Goal: Task Accomplishment & Management: Manage account settings

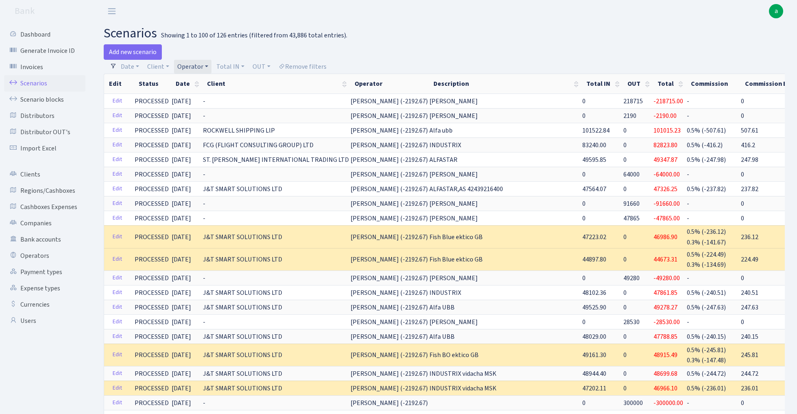
select select "100"
click at [316, 67] on link "Remove filters" at bounding box center [302, 67] width 55 height 14
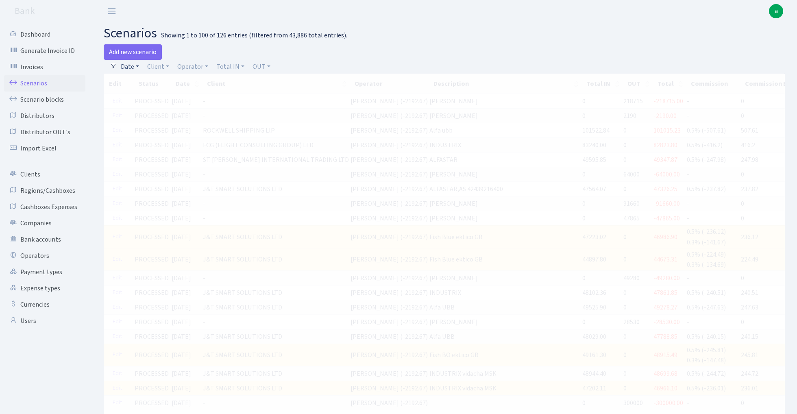
click at [133, 64] on link "Date" at bounding box center [130, 67] width 25 height 14
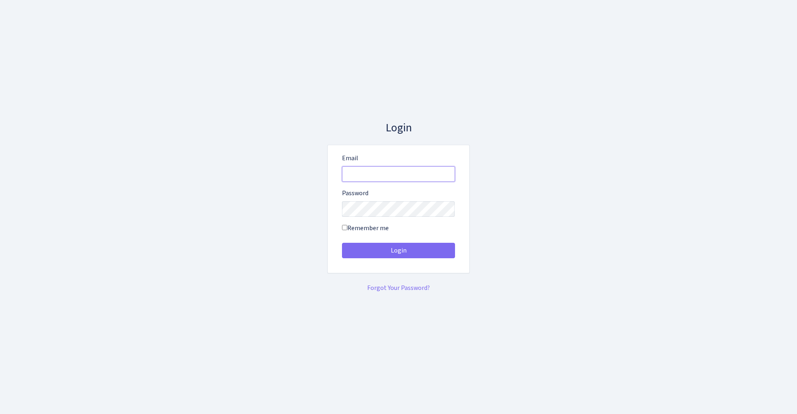
type input "admin@bank.com"
click at [398, 251] on button "Login" at bounding box center [398, 250] width 113 height 15
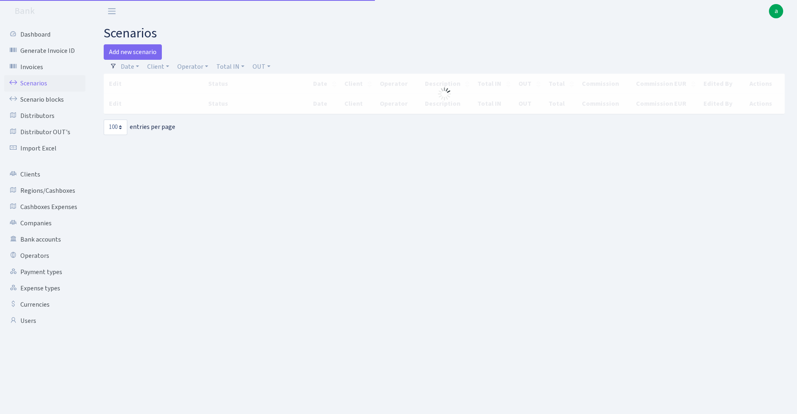
select select "100"
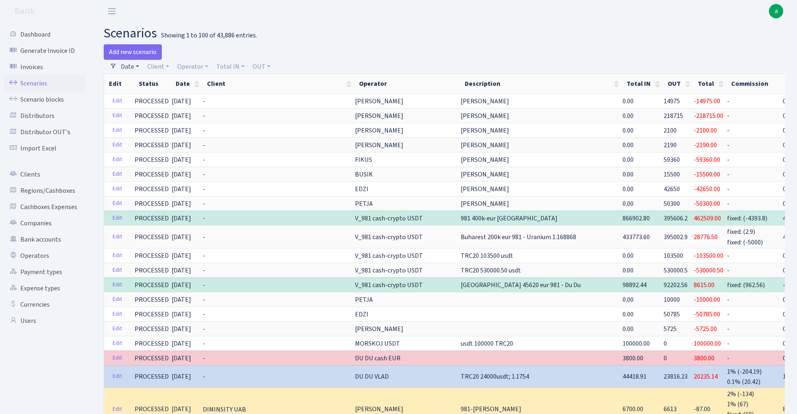
click at [133, 66] on link "Date" at bounding box center [130, 67] width 25 height 14
click at [151, 82] on input "07.09.2025 - 07.09.2025" at bounding box center [183, 82] width 97 height 15
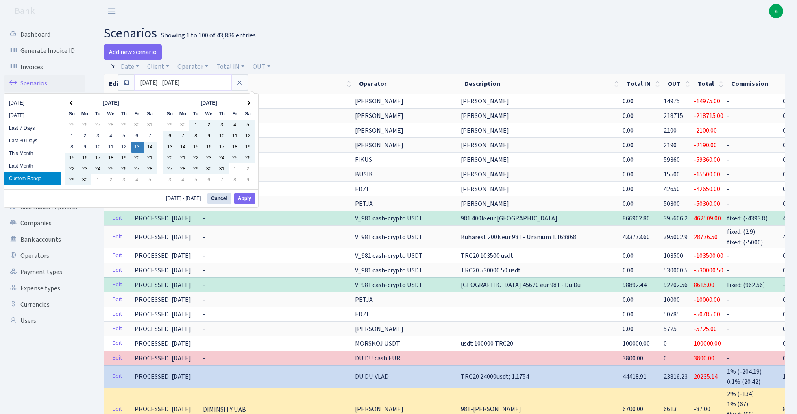
type input "13.09.2024 - 07.09.2025"
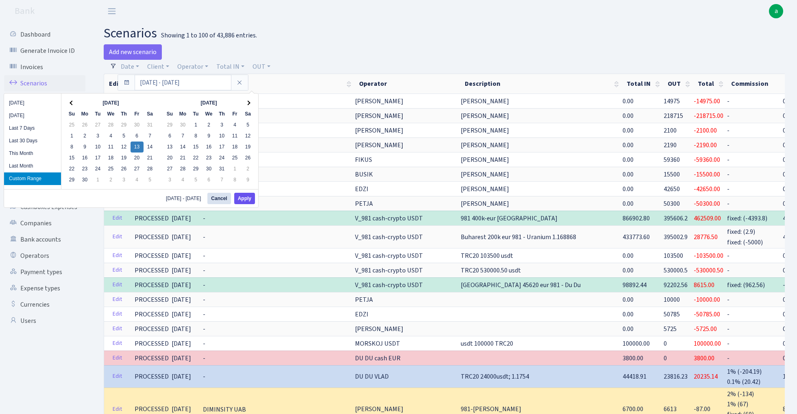
click at [247, 200] on button "Apply" at bounding box center [244, 198] width 21 height 11
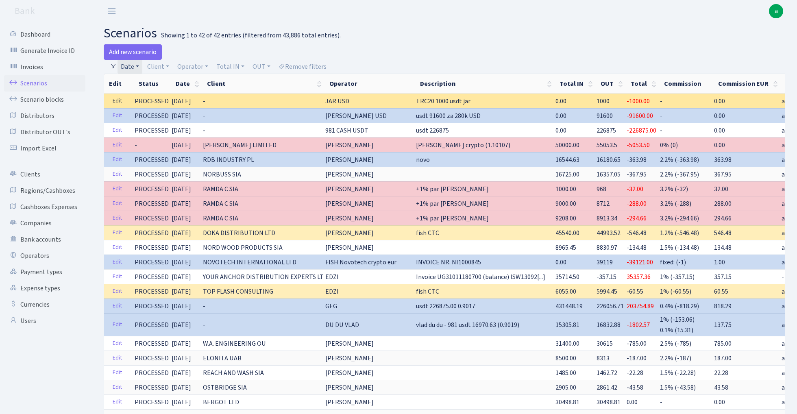
click at [118, 99] on link "Edit" at bounding box center [117, 101] width 17 height 13
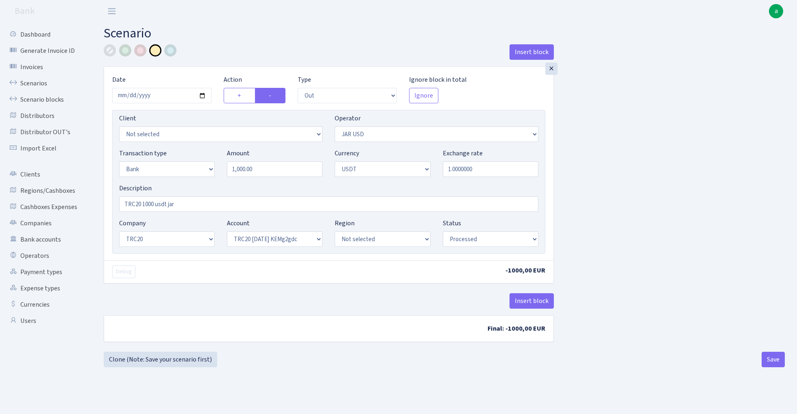
select select "out"
select select "308"
select select "2"
select select "6"
select select "20"
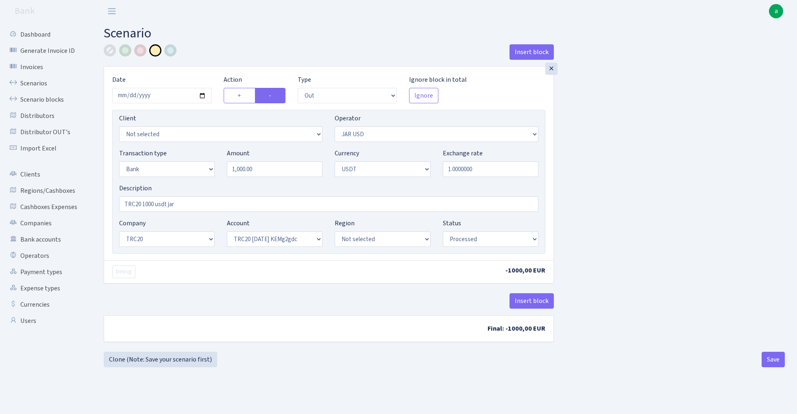
select select "53"
select select "processed"
select select "467"
click at [173, 205] on input "TRC20 1000 usdt jar" at bounding box center [328, 203] width 419 height 15
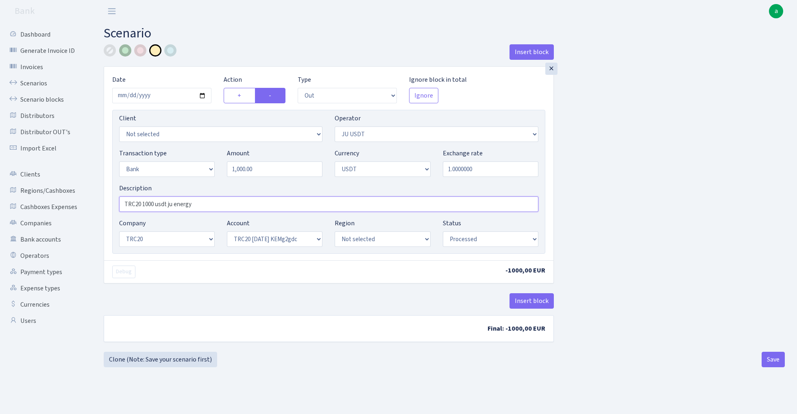
type input "TRC20 1000 usdt ju energy"
click at [125, 50] on div at bounding box center [125, 50] width 12 height 12
click at [769, 360] on button "Save" at bounding box center [773, 359] width 23 height 15
select select "out"
select select "467"
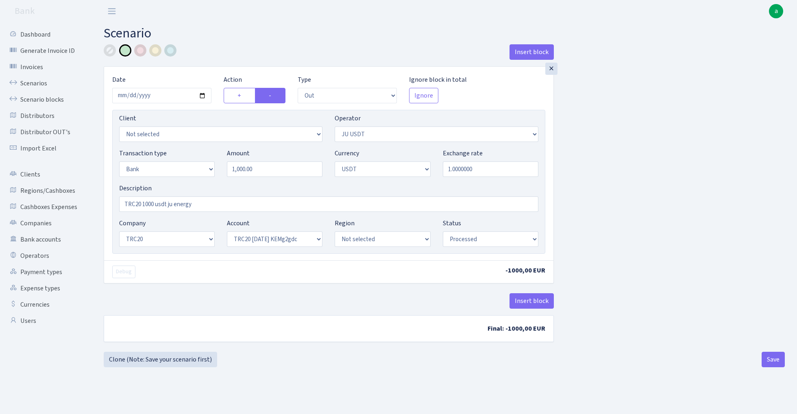
select select "2"
select select "6"
select select "20"
select select "53"
select select "processed"
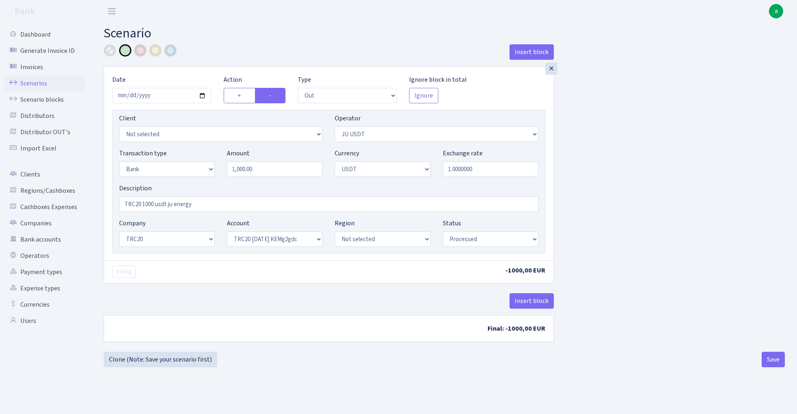
click at [30, 82] on link "Scenarios" at bounding box center [44, 83] width 81 height 16
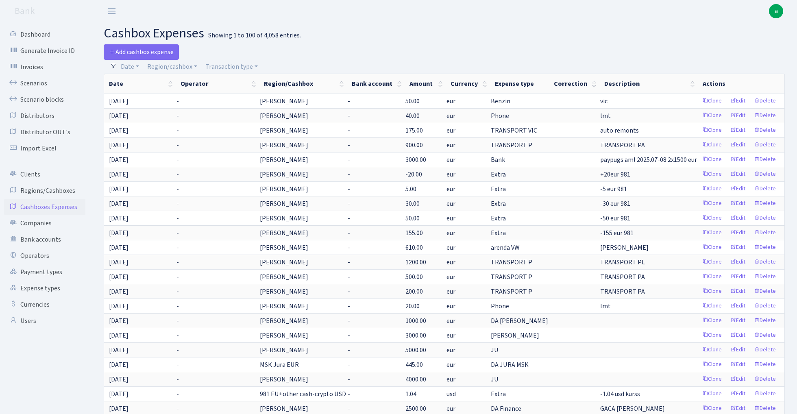
select select "100"
click at [135, 65] on link "Date" at bounding box center [130, 67] width 25 height 14
click at [160, 83] on input "06.09.2025 - 06.09.2025" at bounding box center [183, 82] width 97 height 15
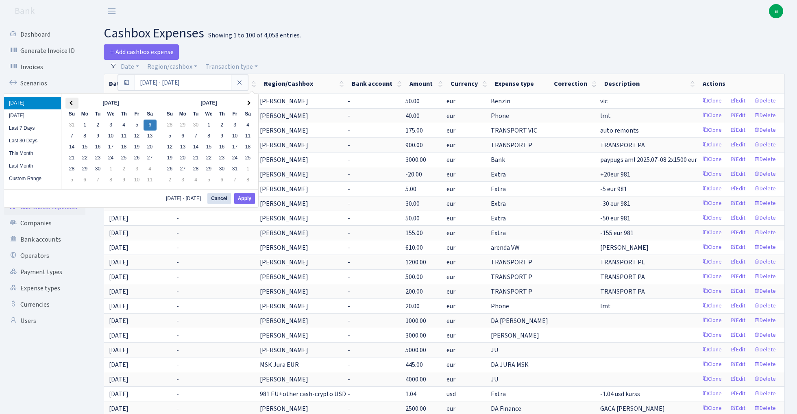
click at [69, 102] on th at bounding box center [71, 103] width 13 height 11
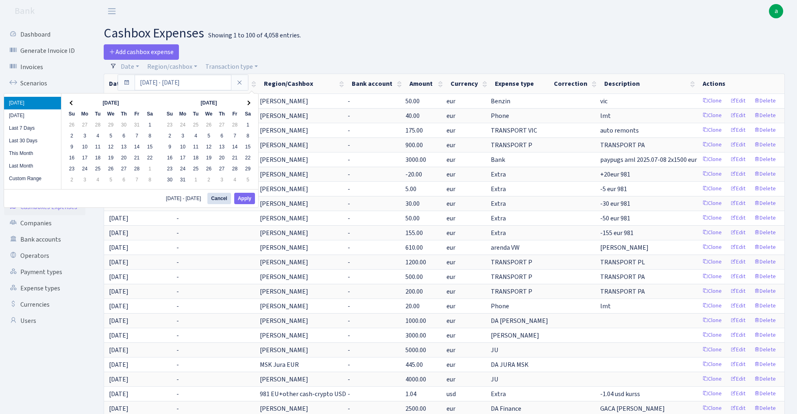
click at [69, 102] on th at bounding box center [71, 103] width 13 height 11
click at [247, 200] on button "Apply" at bounding box center [244, 198] width 21 height 11
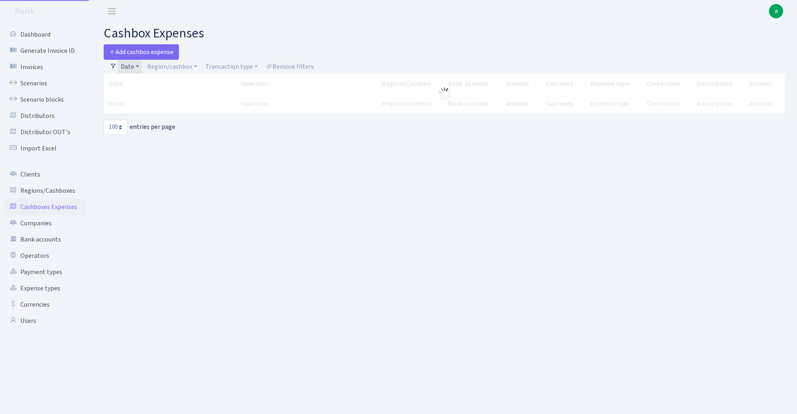
select select "100"
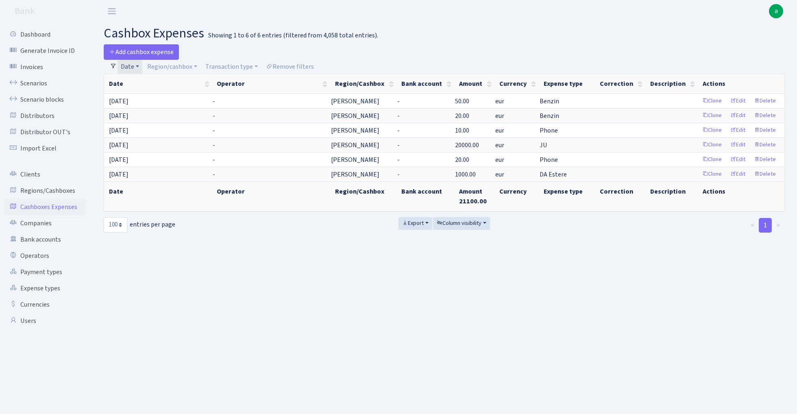
click at [133, 65] on link "Date" at bounding box center [130, 67] width 25 height 14
click at [153, 81] on input "[DATE] - [DATE]" at bounding box center [183, 82] width 97 height 15
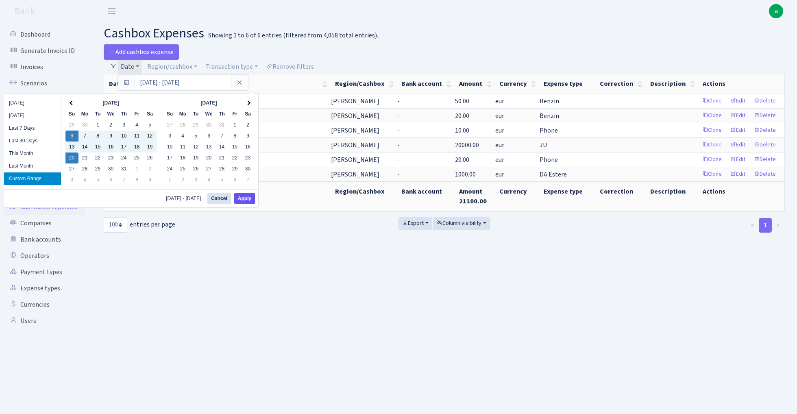
click at [249, 198] on button "Apply" at bounding box center [244, 198] width 21 height 11
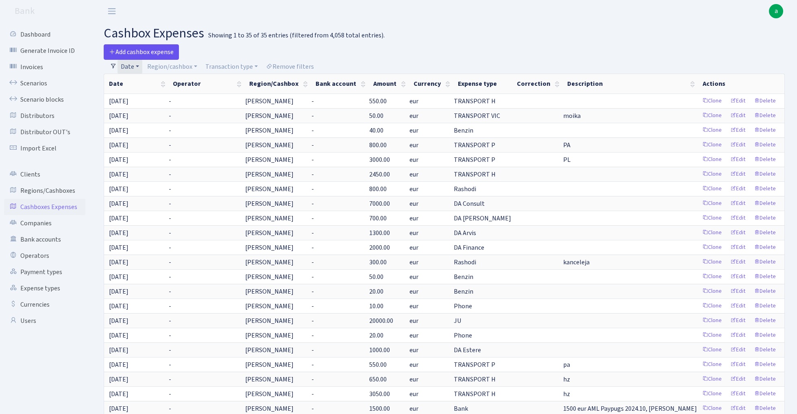
click at [152, 49] on span "Add cashbox expense" at bounding box center [141, 52] width 65 height 9
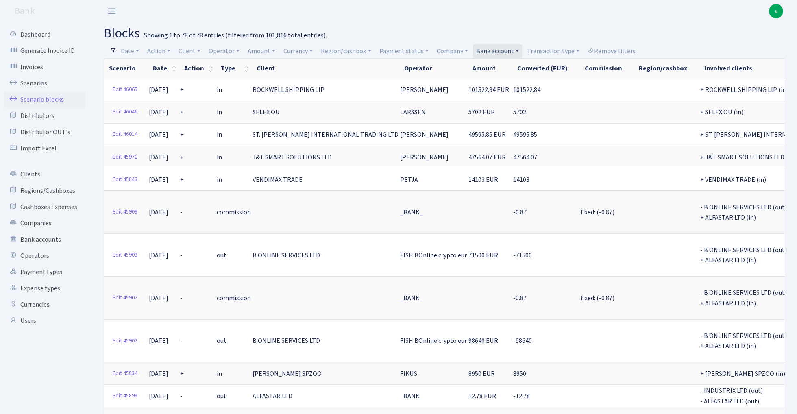
select select "100"
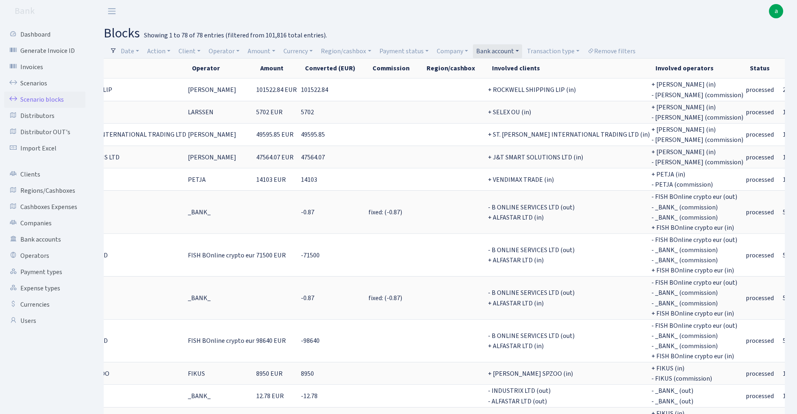
click at [500, 50] on link "Bank account" at bounding box center [497, 51] width 49 height 14
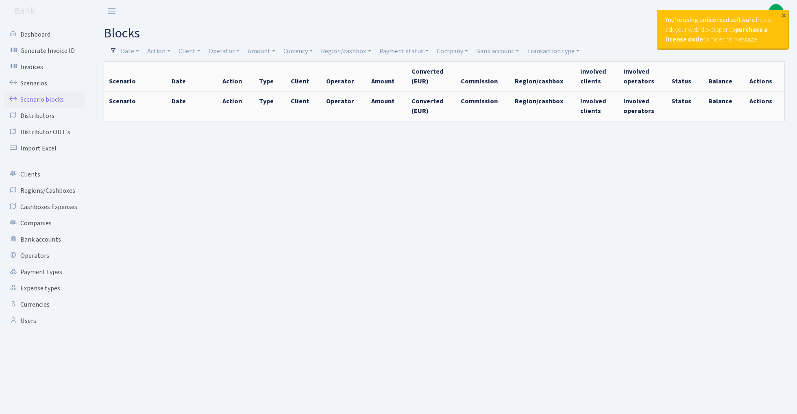
select select "100"
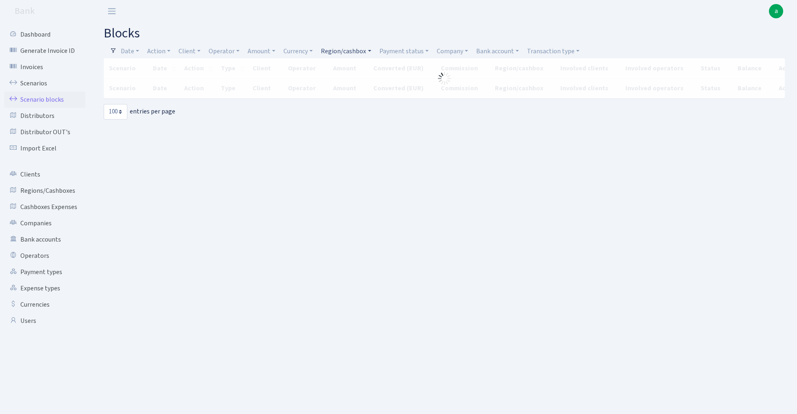
click at [347, 49] on link "Region/cashbox" at bounding box center [346, 51] width 57 height 14
click at [347, 83] on input "search" at bounding box center [351, 80] width 60 height 13
type input "rix"
click at [355, 90] on li "[PERSON_NAME]" at bounding box center [350, 95] width 61 height 14
click at [129, 48] on link "Date" at bounding box center [130, 51] width 25 height 14
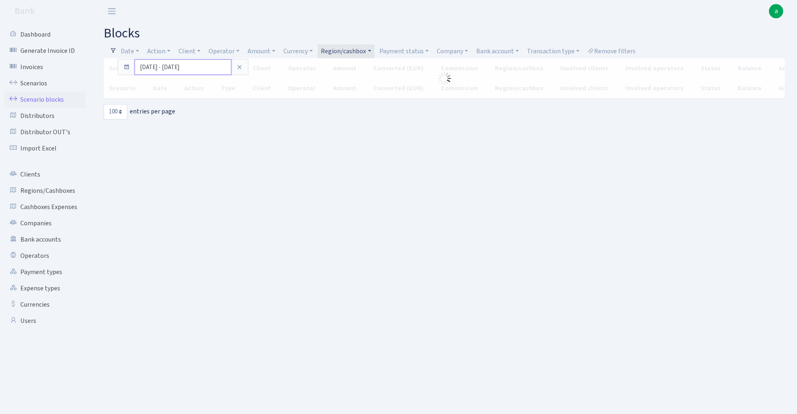
click at [154, 69] on input "07.09.2025 - 07.09.2025" at bounding box center [183, 66] width 97 height 15
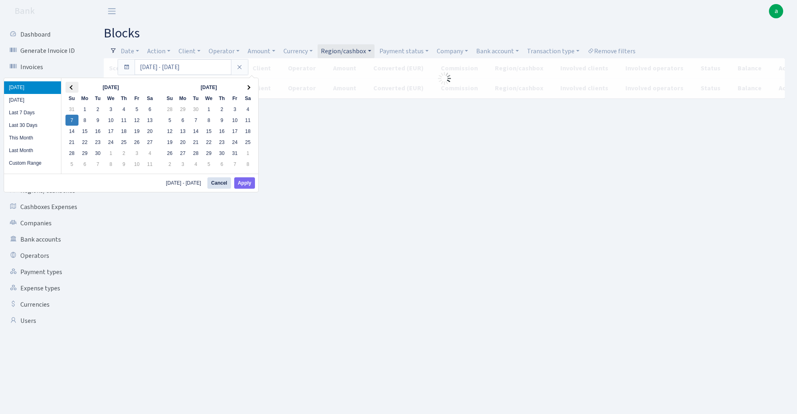
click at [70, 85] on th at bounding box center [71, 87] width 13 height 11
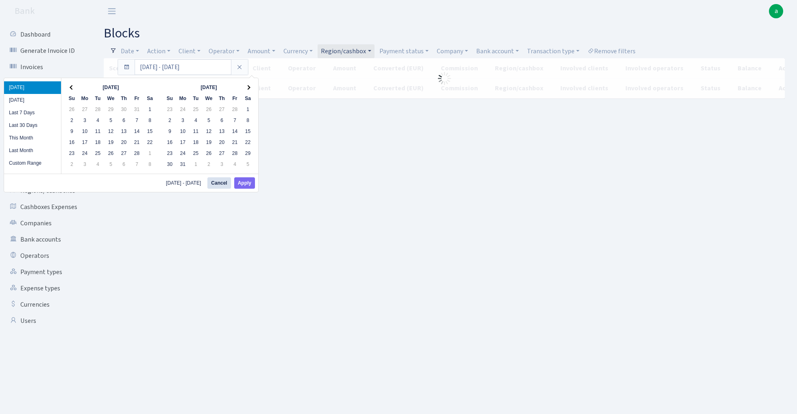
click at [70, 85] on th at bounding box center [71, 87] width 13 height 11
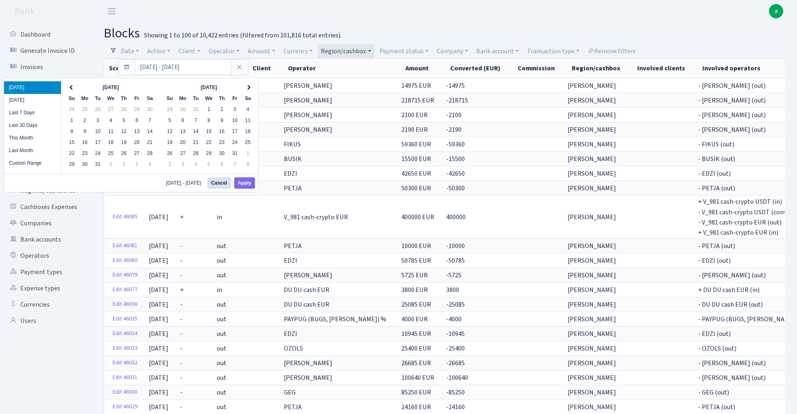
click at [70, 85] on th at bounding box center [71, 87] width 13 height 11
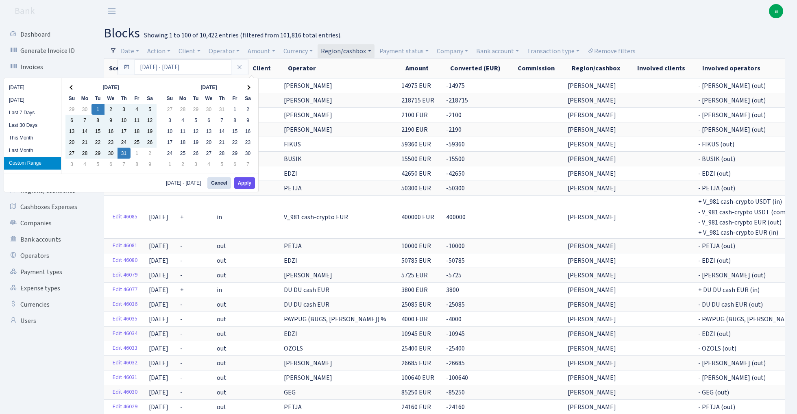
click at [244, 183] on button "Apply" at bounding box center [244, 182] width 21 height 11
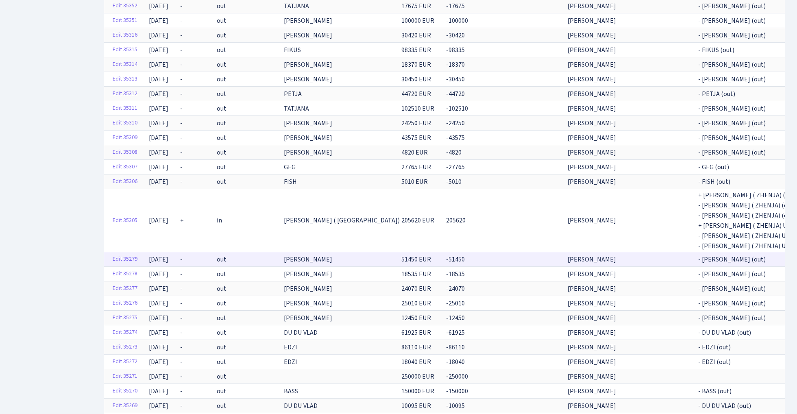
scroll to position [710, 0]
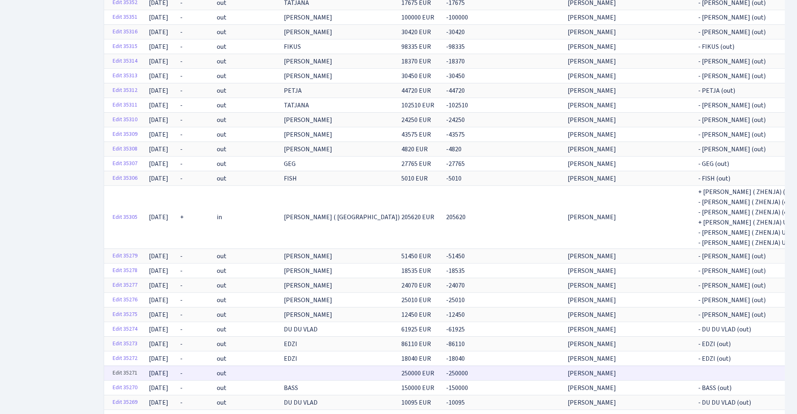
click at [127, 367] on link "Edit 35271" at bounding box center [125, 373] width 32 height 13
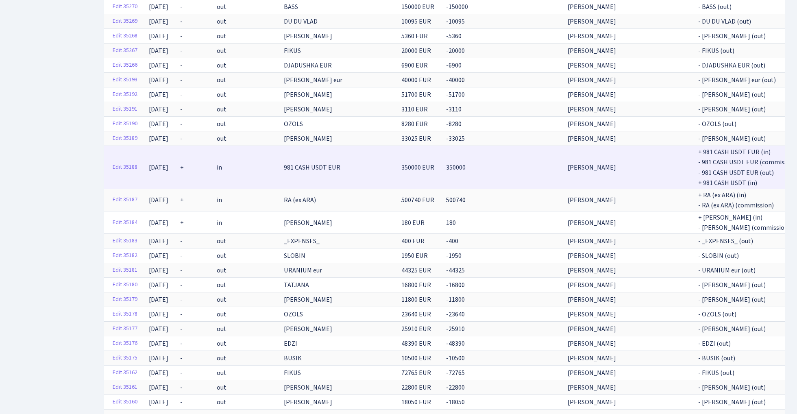
scroll to position [1098, 0]
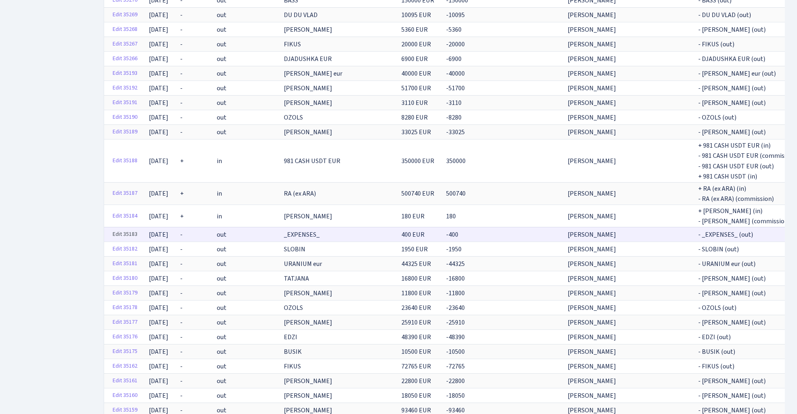
click at [119, 228] on link "Edit 35183" at bounding box center [125, 234] width 32 height 13
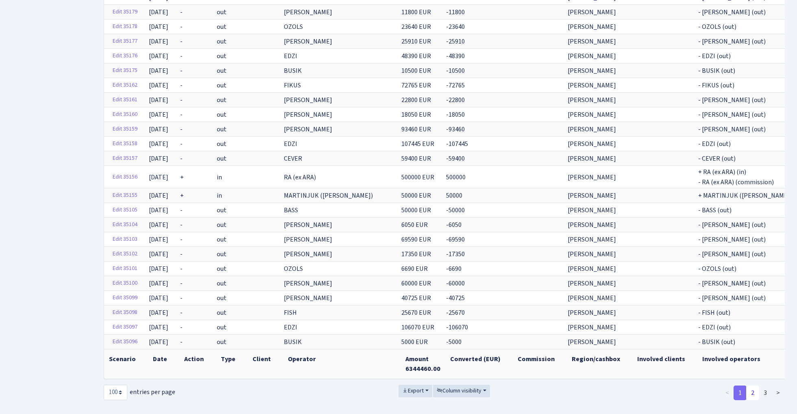
scroll to position [1378, 0]
click at [754, 386] on link "2" at bounding box center [753, 393] width 13 height 15
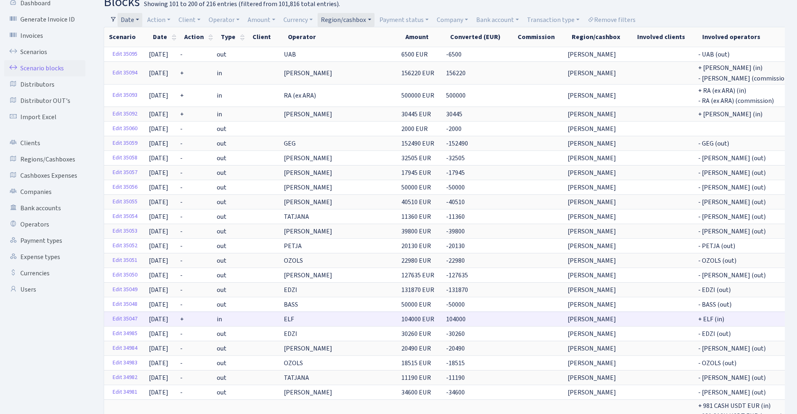
scroll to position [4, 0]
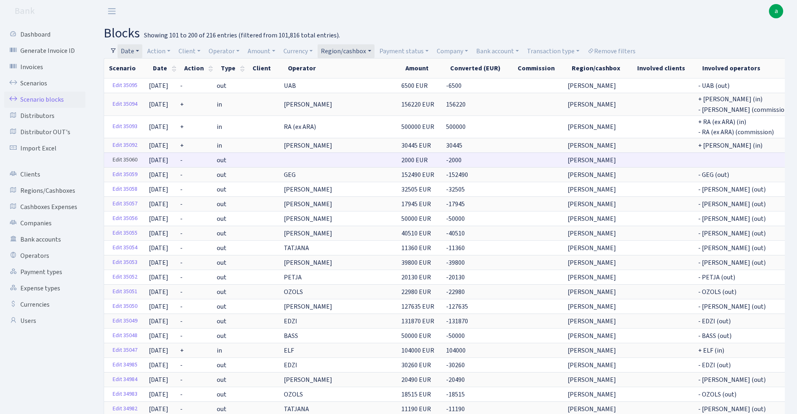
click at [129, 159] on link "Edit 35060" at bounding box center [125, 160] width 32 height 13
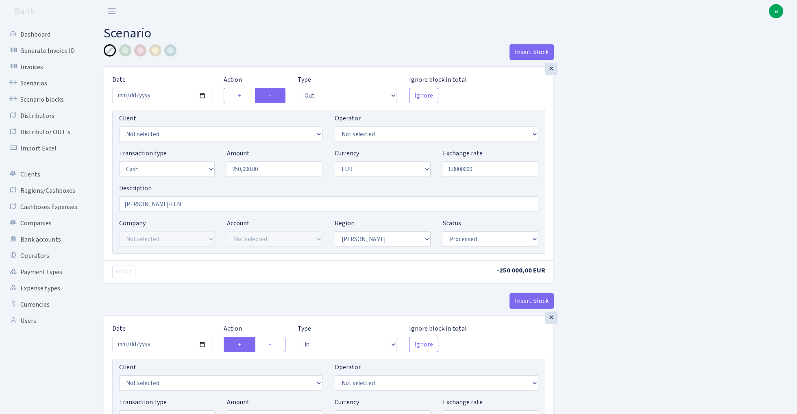
select select "out"
select select "1"
select select "processed"
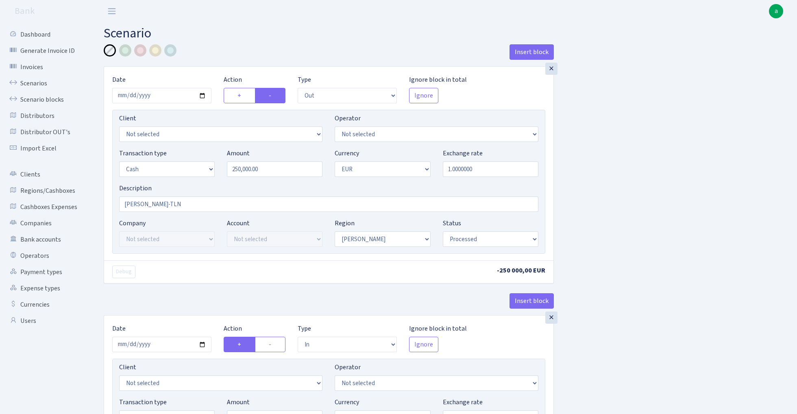
select select "in"
select select "1"
select select "2"
select select "processed"
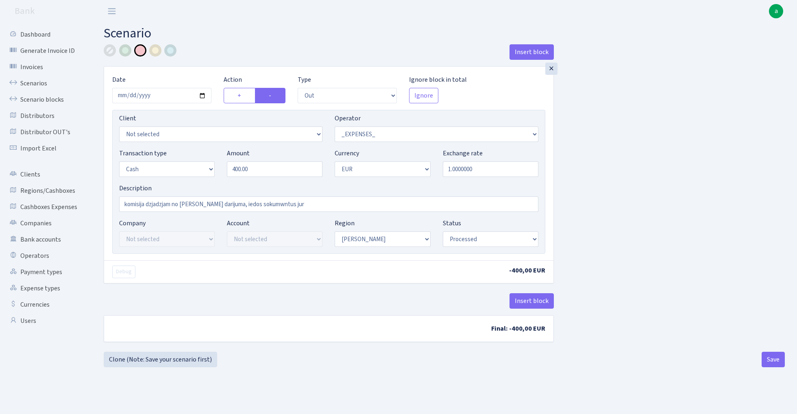
select select "out"
select select "66"
select select "1"
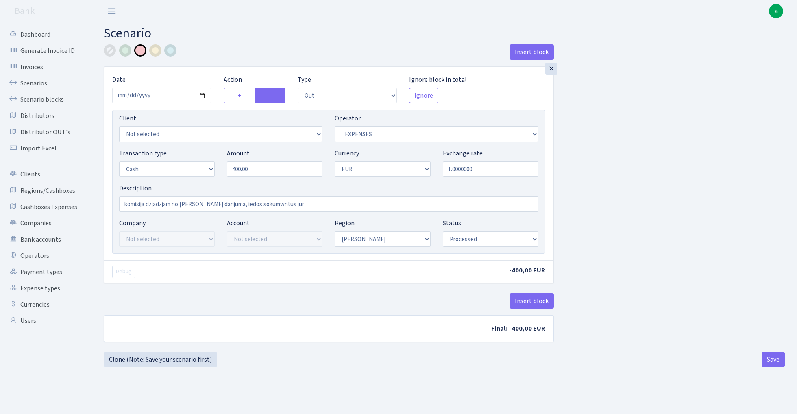
select select "processed"
select select "out"
select select "1"
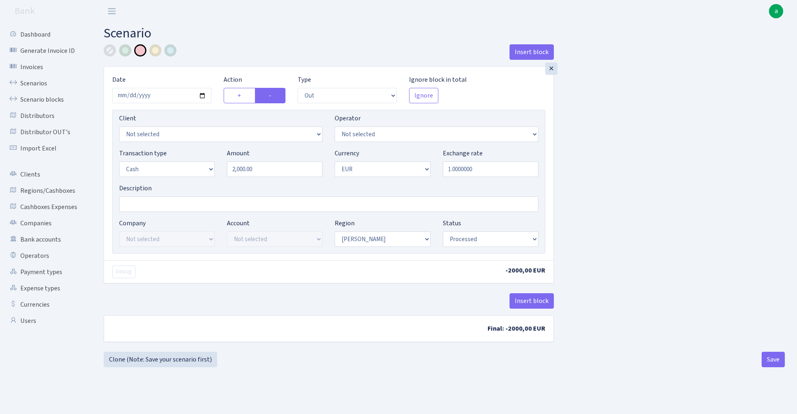
select select "processed"
click at [35, 0] on html "Bank a My Account Logout Dashboard Generate Invoice ID Invoices Scenarios Scena…" at bounding box center [398, 207] width 797 height 414
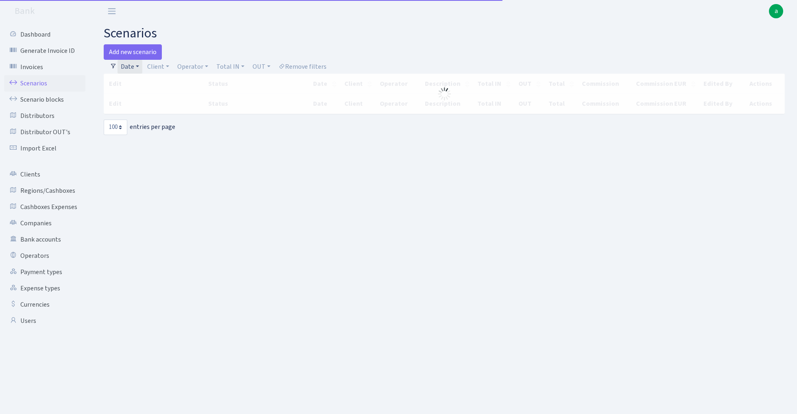
select select "100"
click at [132, 67] on link "Date" at bounding box center [130, 67] width 25 height 14
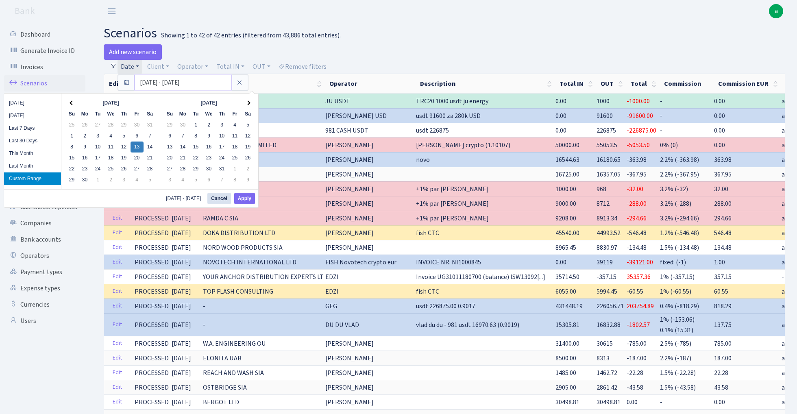
click at [170, 83] on input "13.09.2024 - 13.09.2024" at bounding box center [183, 82] width 97 height 15
click at [247, 203] on button "Apply" at bounding box center [244, 198] width 21 height 11
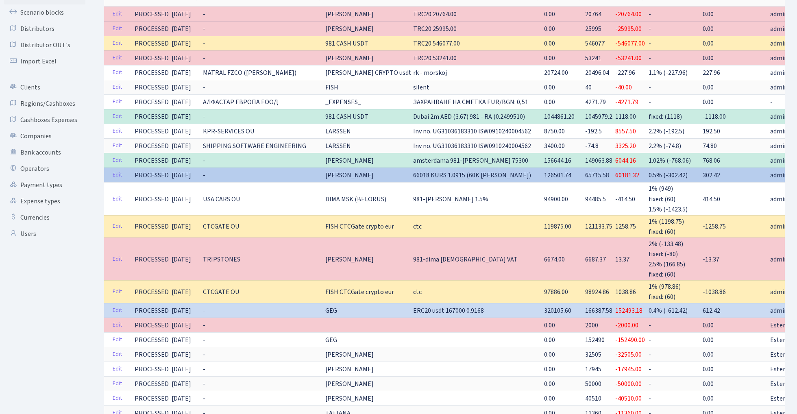
scroll to position [87, 0]
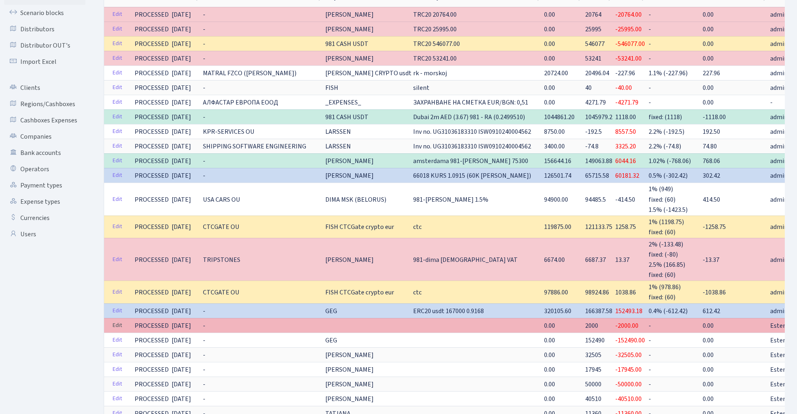
click at [117, 321] on link "Edit" at bounding box center [117, 325] width 17 height 13
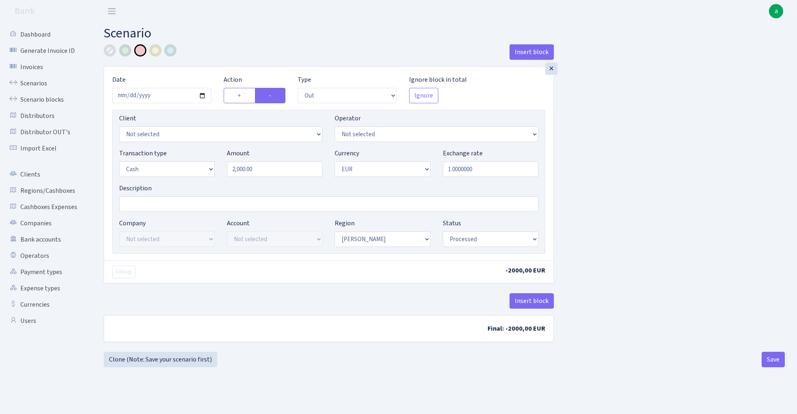
select select "out"
select select "1"
select select "processed"
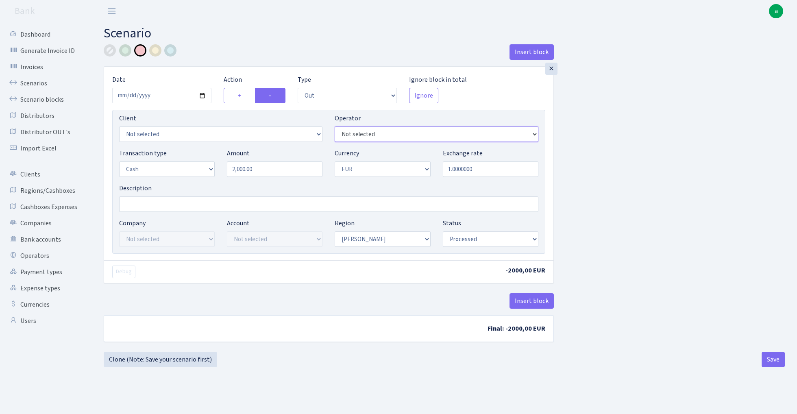
select select "121"
click at [122, 50] on div at bounding box center [125, 50] width 12 height 12
drag, startPoint x: 236, startPoint y: 170, endPoint x: 202, endPoint y: 170, distance: 34.2
click at [203, 170] on div "Transaction type Not selected 981 ELF FISH crypto [PERSON_NAME] MM-BALTIC eur U…" at bounding box center [329, 165] width 432 height 35
type input "1,000.00"
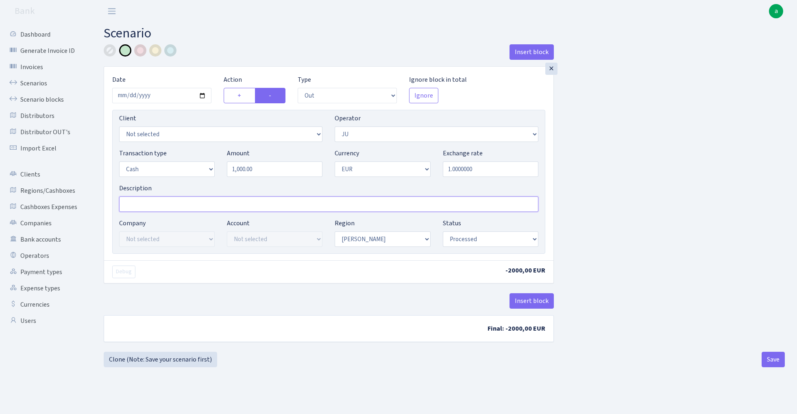
click at [163, 203] on input "Description" at bounding box center [328, 203] width 419 height 15
type input "RIX - ju energy [DATE]"
click at [681, 175] on div "Insert block × Date [DATE] Action + - Type --- In Out Commission Field required…" at bounding box center [445, 198] width 694 height 308
click at [775, 359] on button "Save" at bounding box center [773, 359] width 23 height 15
select select "out"
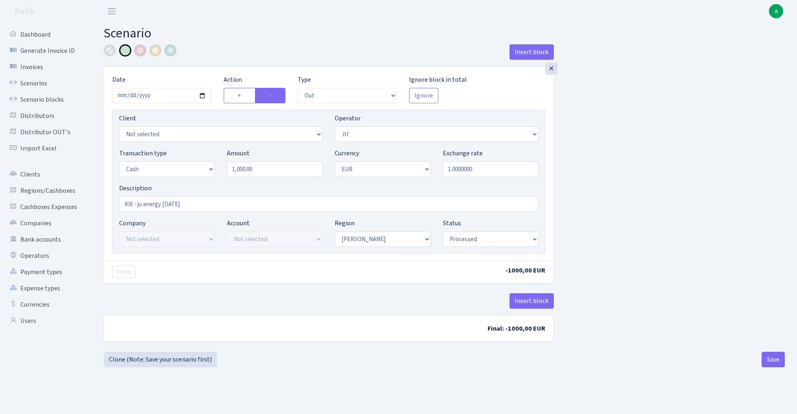
select select "121"
select select "1"
select select "processed"
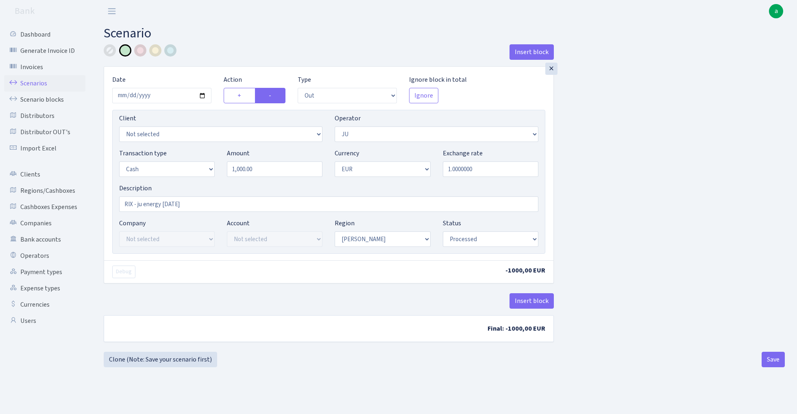
click at [35, 81] on link "Scenarios" at bounding box center [44, 83] width 81 height 16
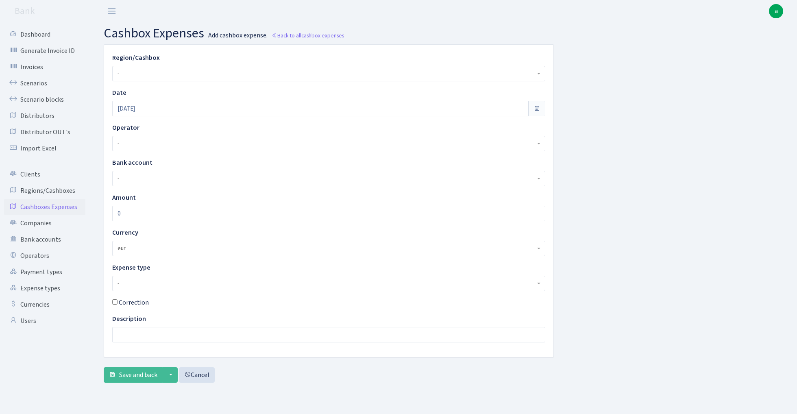
click at [143, 75] on span "-" at bounding box center [327, 74] width 418 height 8
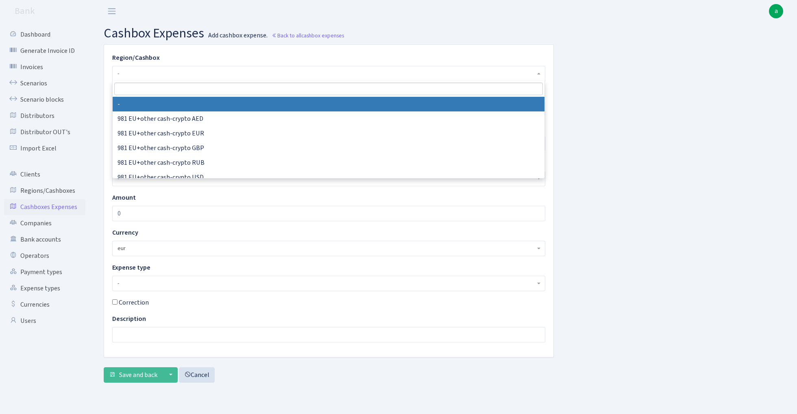
click at [145, 90] on input "search" at bounding box center [328, 89] width 429 height 13
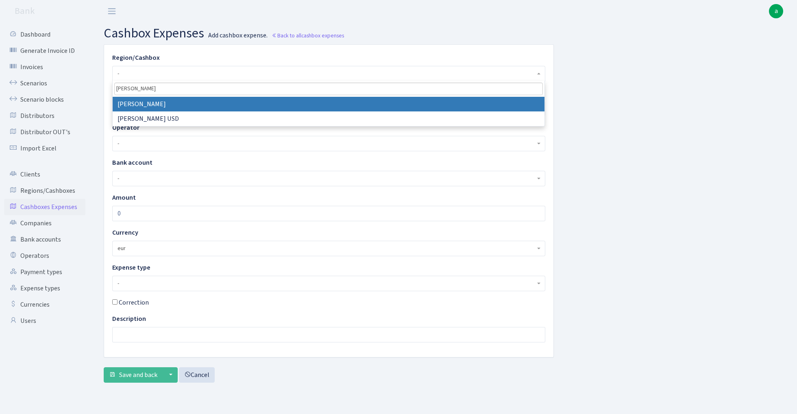
type input "[PERSON_NAME]"
select select "1"
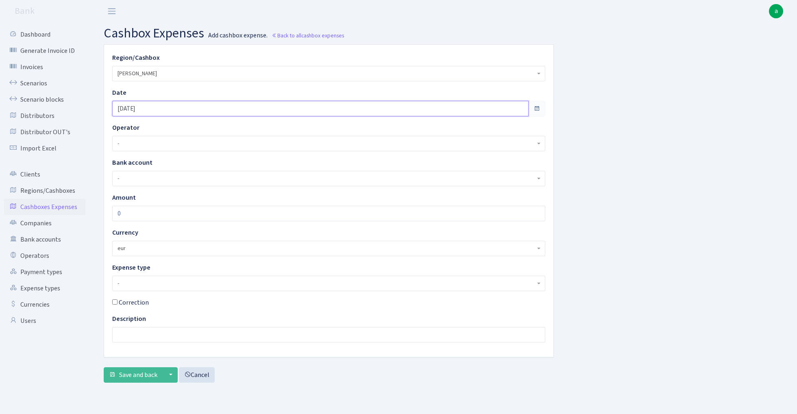
click at [159, 109] on input "[DATE]" at bounding box center [320, 108] width 417 height 15
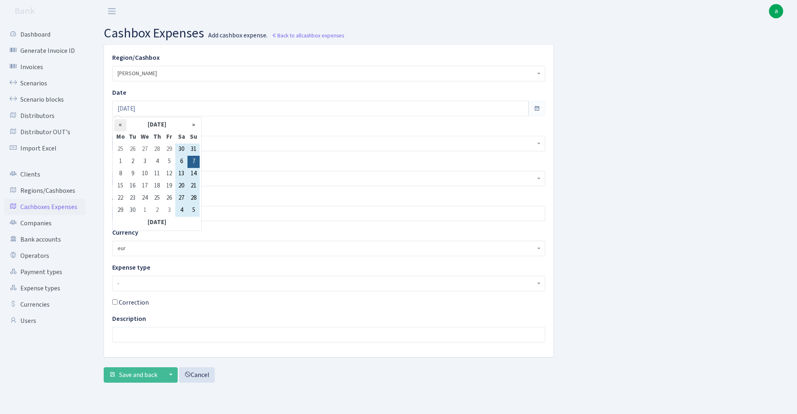
click at [121, 124] on th "«" at bounding box center [120, 125] width 12 height 12
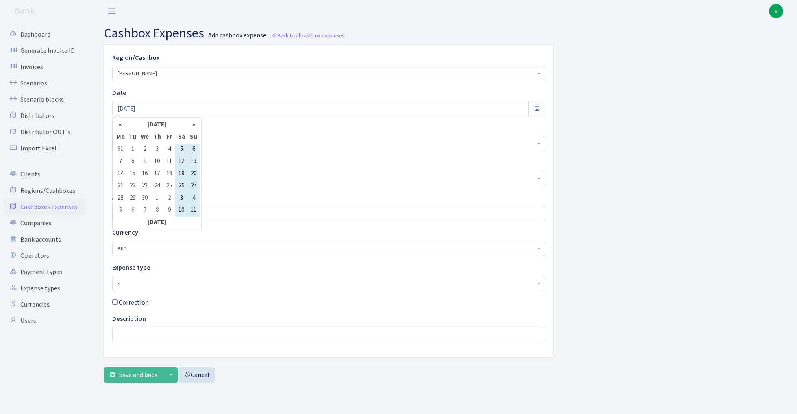
click at [121, 124] on th "«" at bounding box center [120, 125] width 12 height 12
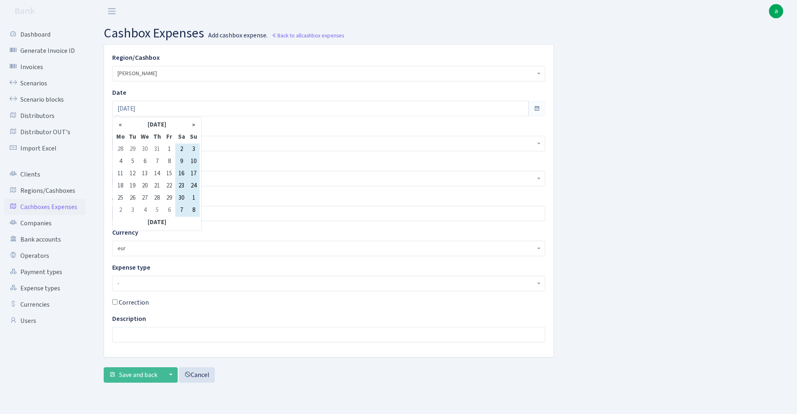
click at [121, 124] on th "«" at bounding box center [120, 125] width 12 height 12
click at [135, 173] on td "15" at bounding box center [133, 174] width 12 height 12
type input "[DATE]"
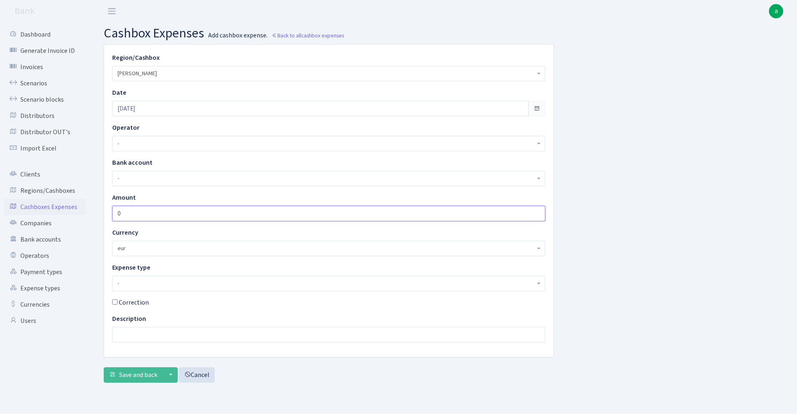
click at [145, 218] on input "0" at bounding box center [328, 213] width 433 height 15
type input "1000"
click at [178, 283] on span "-" at bounding box center [327, 283] width 418 height 8
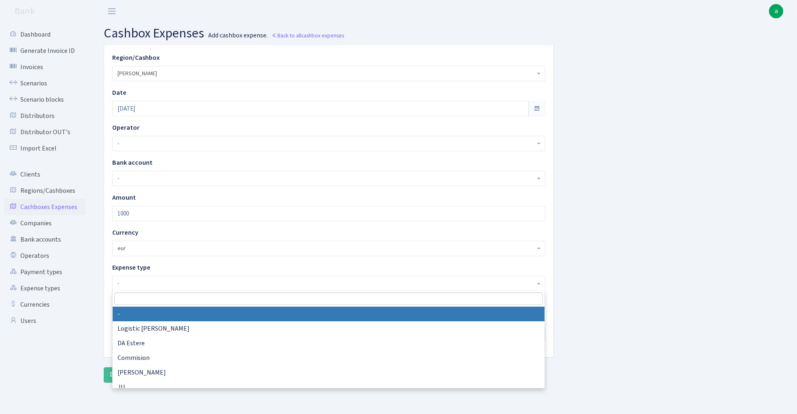
click at [157, 298] on input "search" at bounding box center [328, 299] width 429 height 13
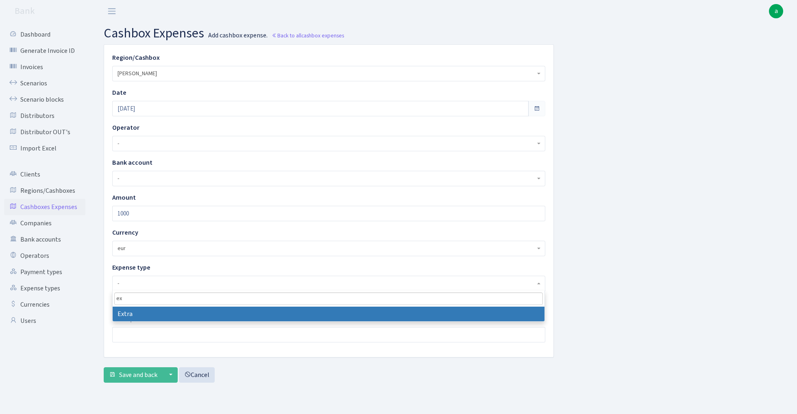
type input "ex"
select select "9"
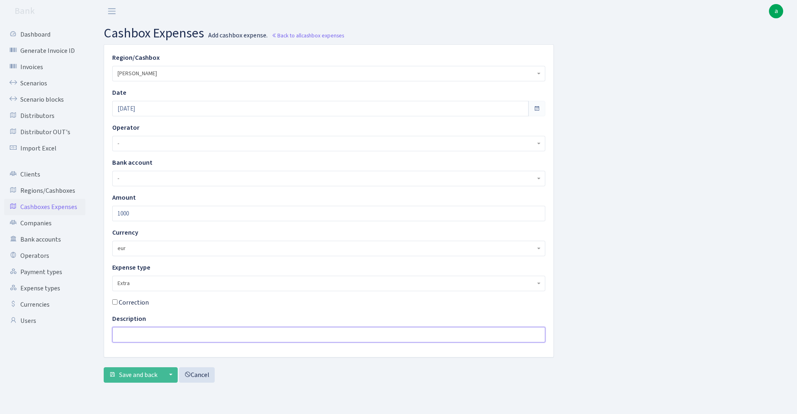
click at [142, 335] on input "text" at bounding box center [328, 334] width 433 height 15
type input "-1000 eur 981 [DATE]"
click at [145, 374] on span "Save and back" at bounding box center [138, 375] width 38 height 9
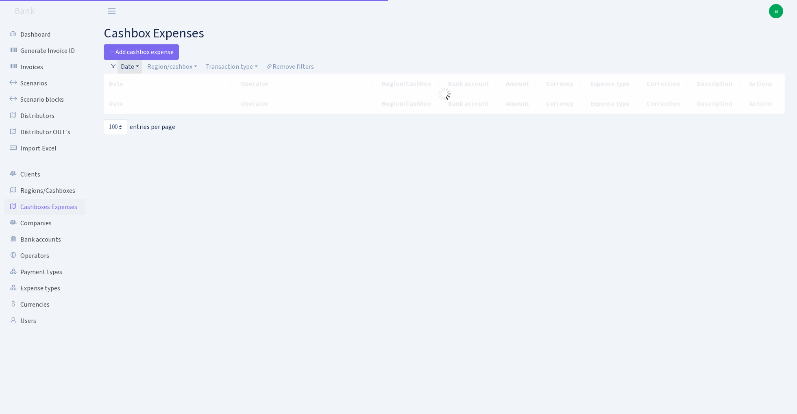
select select "100"
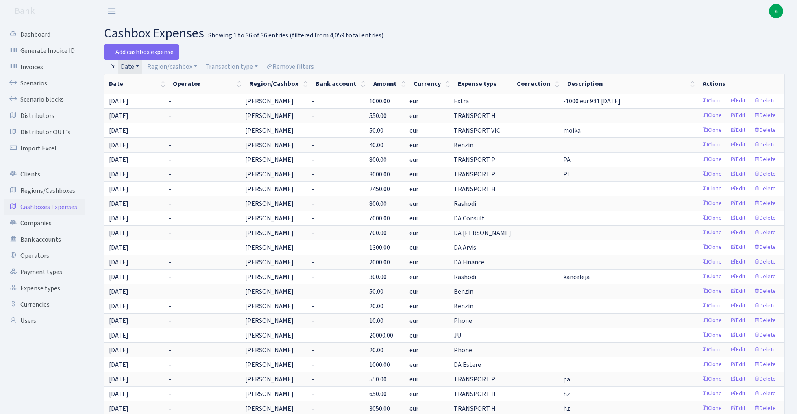
click at [137, 66] on link "Date" at bounding box center [130, 67] width 25 height 14
click at [237, 84] on icon at bounding box center [239, 82] width 7 height 7
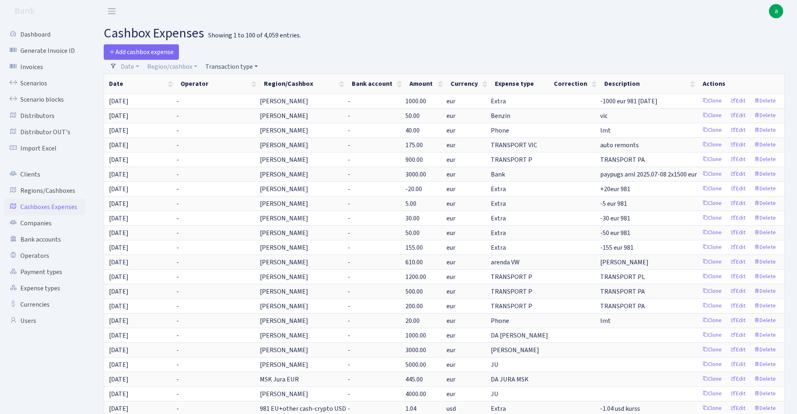
click at [229, 67] on link "Transaction type" at bounding box center [231, 67] width 59 height 14
click at [239, 95] on input "search" at bounding box center [235, 96] width 60 height 13
type input "ju"
click at [243, 123] on li "JU" at bounding box center [234, 125] width 61 height 14
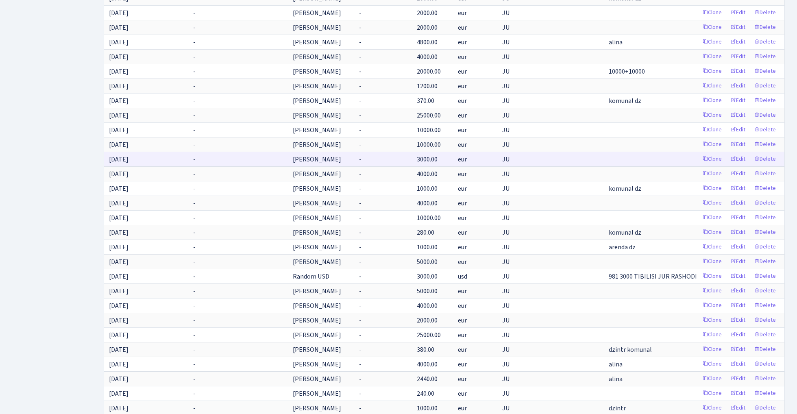
scroll to position [953, 0]
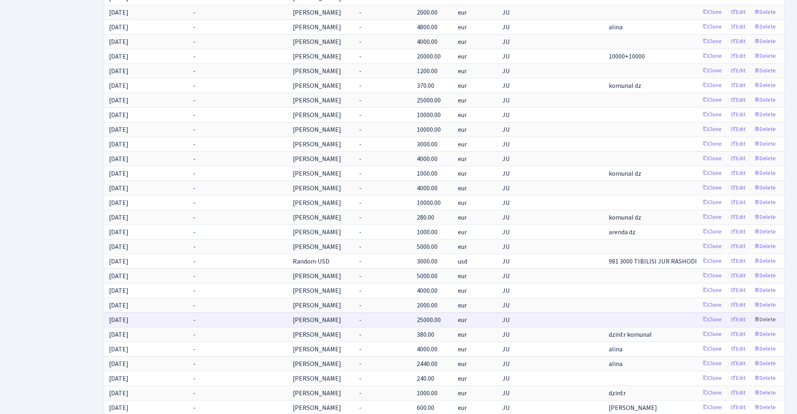
click at [770, 319] on link "Delete" at bounding box center [765, 320] width 29 height 13
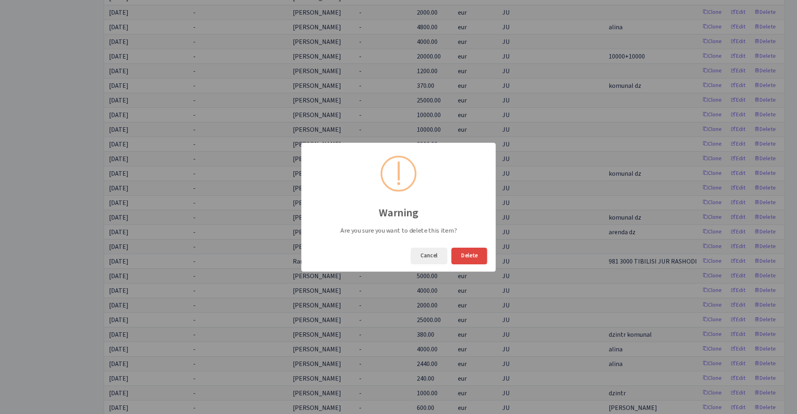
click at [468, 252] on button "Delete" at bounding box center [470, 256] width 36 height 17
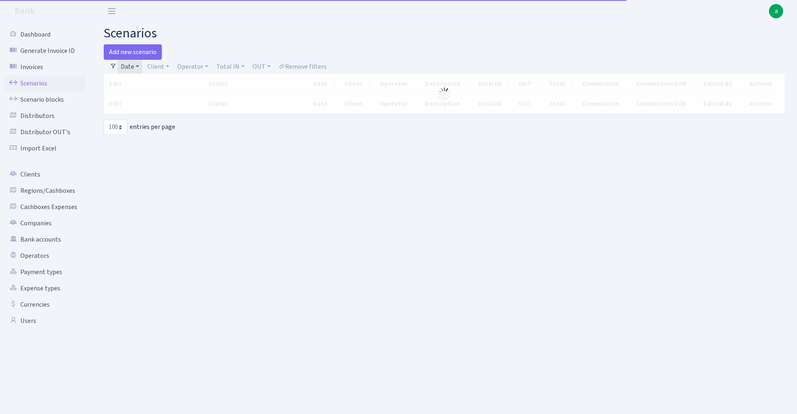
select select "100"
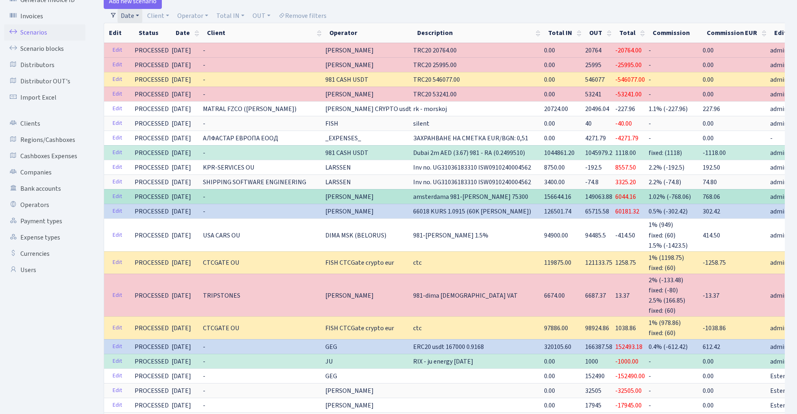
scroll to position [52, 0]
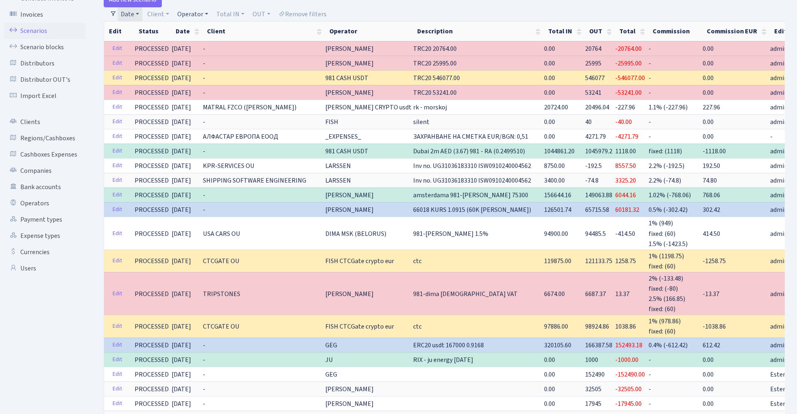
click at [194, 14] on link "Operator" at bounding box center [192, 14] width 37 height 14
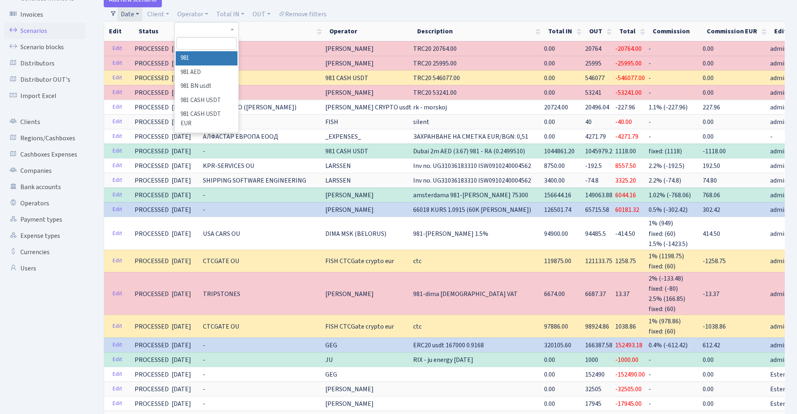
click at [208, 43] on input "search" at bounding box center [207, 43] width 60 height 13
type input "ju"
click at [210, 94] on li "JUR Martins ENERGY eur" at bounding box center [206, 105] width 61 height 23
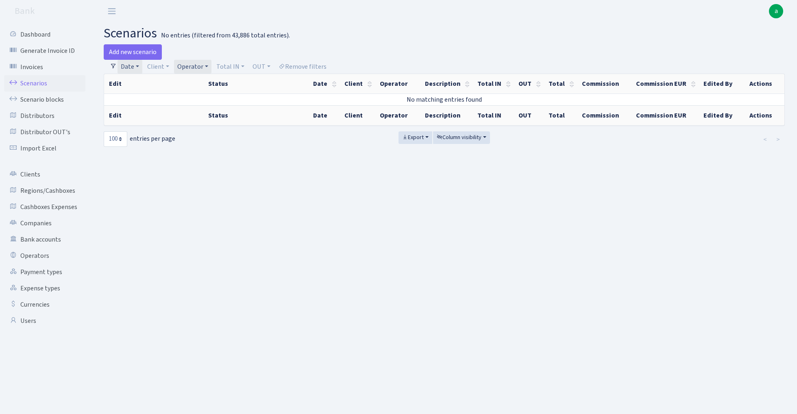
click at [134, 63] on link "Date" at bounding box center [130, 67] width 25 height 14
click at [242, 80] on icon at bounding box center [239, 82] width 7 height 7
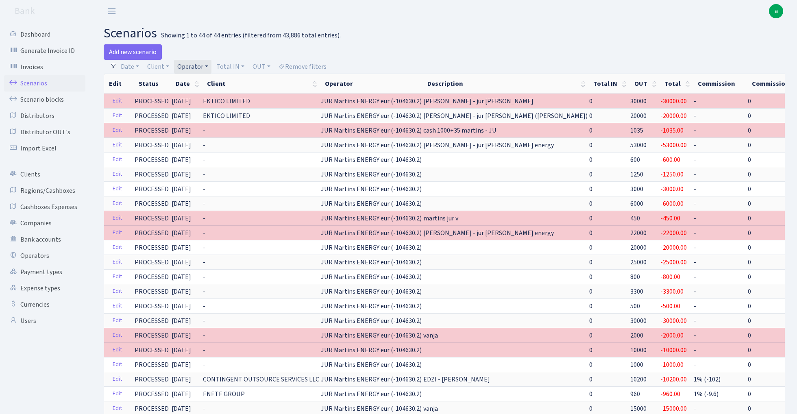
click at [192, 67] on link "Operator" at bounding box center [192, 67] width 37 height 14
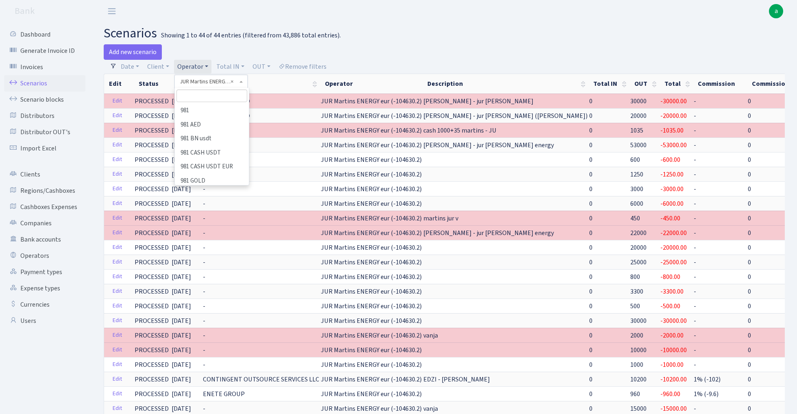
scroll to position [2298, 0]
click at [209, 98] on input "search" at bounding box center [212, 96] width 71 height 13
type input "ju"
click at [208, 112] on li "JU" at bounding box center [212, 111] width 72 height 14
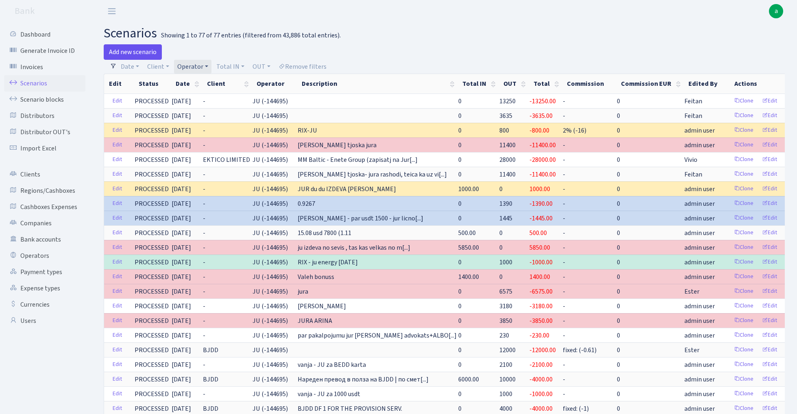
click at [139, 49] on link "Add new scenario" at bounding box center [133, 51] width 58 height 15
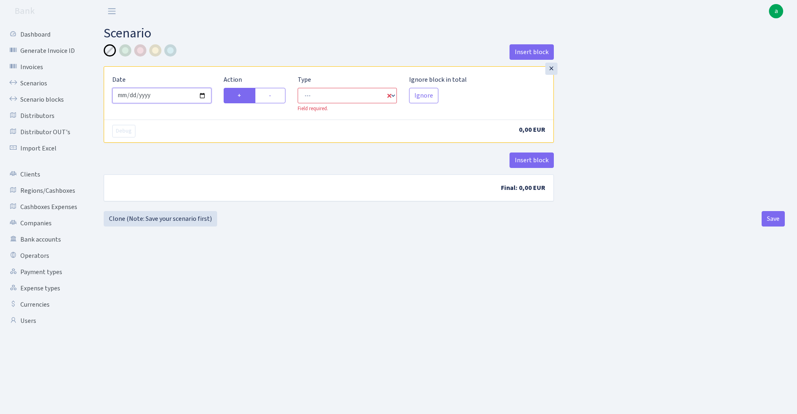
click at [166, 95] on input "[DATE]" at bounding box center [161, 95] width 99 height 15
type input "[DATE]"
click at [212, 53] on div "Insert block" at bounding box center [329, 55] width 450 height 22
click at [275, 95] on label "-" at bounding box center [270, 95] width 31 height 15
click at [274, 95] on input "-" at bounding box center [271, 93] width 5 height 5
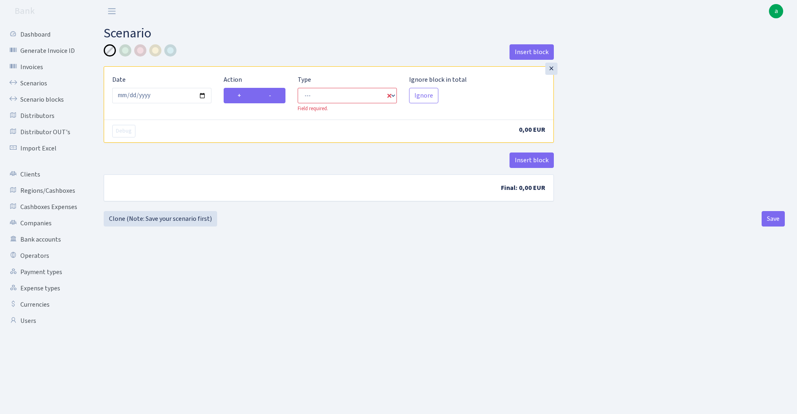
radio input "true"
radio input "false"
select select "out"
select select "1"
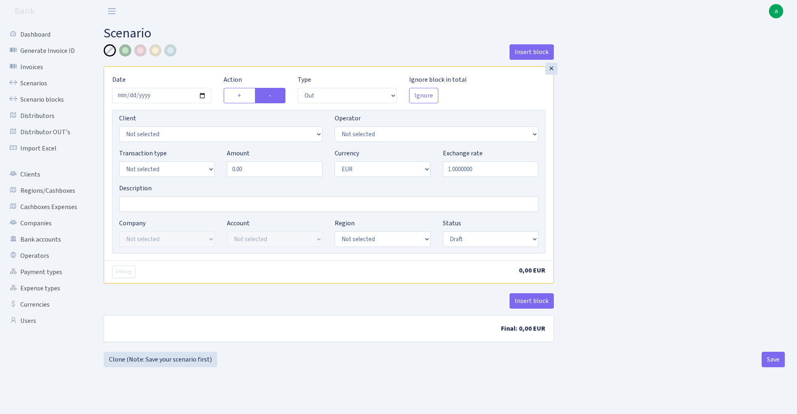
click at [127, 52] on div at bounding box center [125, 50] width 12 height 12
select select "121"
click at [280, 170] on input "0.00" at bounding box center [275, 169] width 96 height 15
type input "25,000.00"
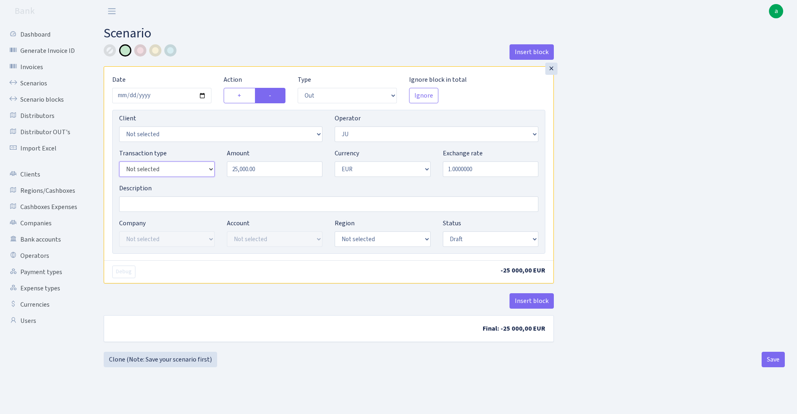
select select "1"
click at [171, 201] on input "Description" at bounding box center [328, 203] width 419 height 15
type input "J"
type input "RIX - JU energy"
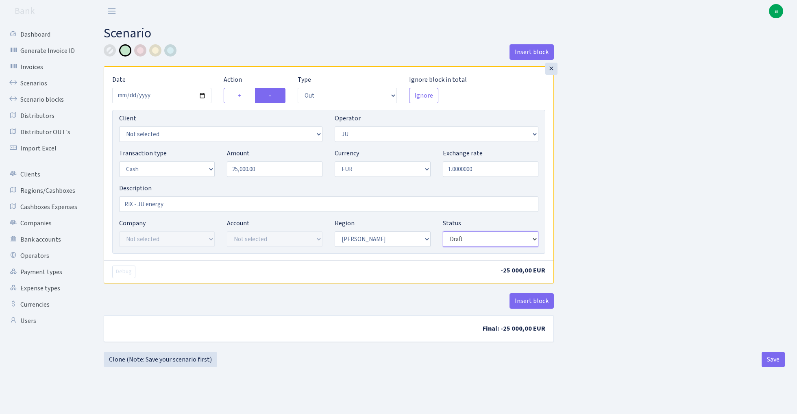
select select "processed"
click at [635, 191] on div "Insert block × Date 2025-02-03 Action + - Type --- In Out Commission Field requ…" at bounding box center [445, 198] width 694 height 308
click at [771, 360] on button "Save" at bounding box center [773, 359] width 23 height 15
select select "out"
select select "121"
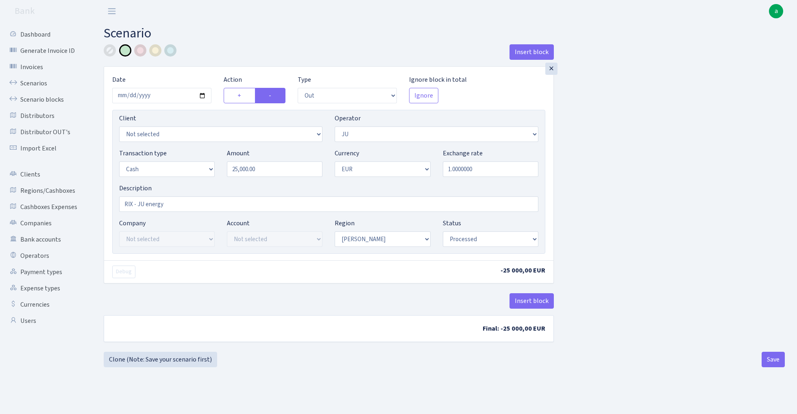
select select "1"
select select "processed"
click at [772, 360] on button "Save" at bounding box center [773, 359] width 23 height 15
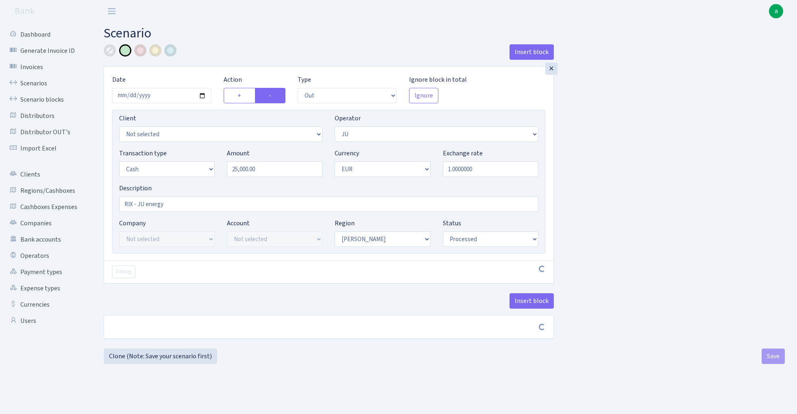
select select "out"
select select "121"
select select "1"
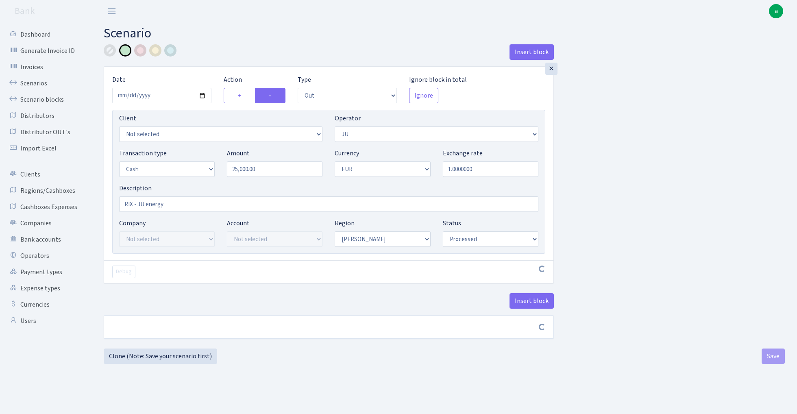
select select "processed"
click at [29, 82] on link "Scenarios" at bounding box center [44, 83] width 81 height 16
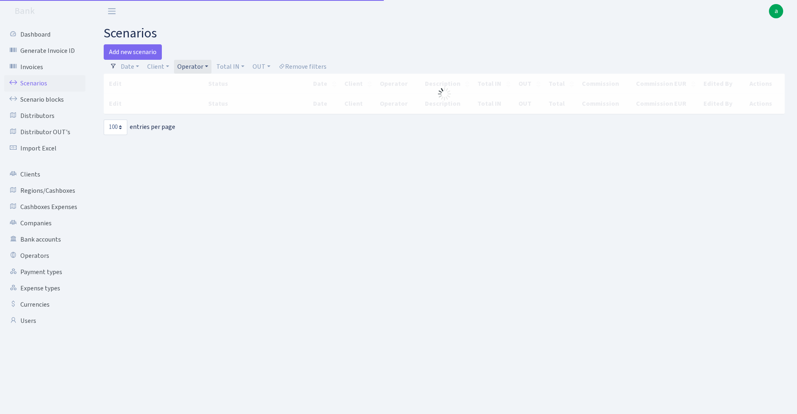
select select "100"
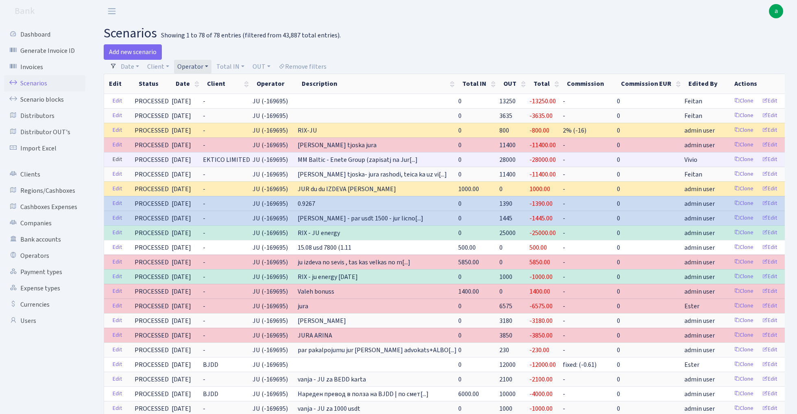
click at [116, 159] on link "Edit" at bounding box center [117, 159] width 17 height 13
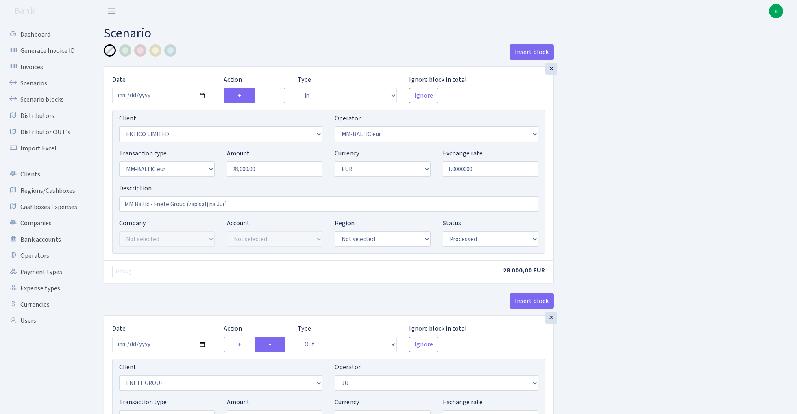
select select "in"
select select "3093"
select select "458"
select select "16"
select select "1"
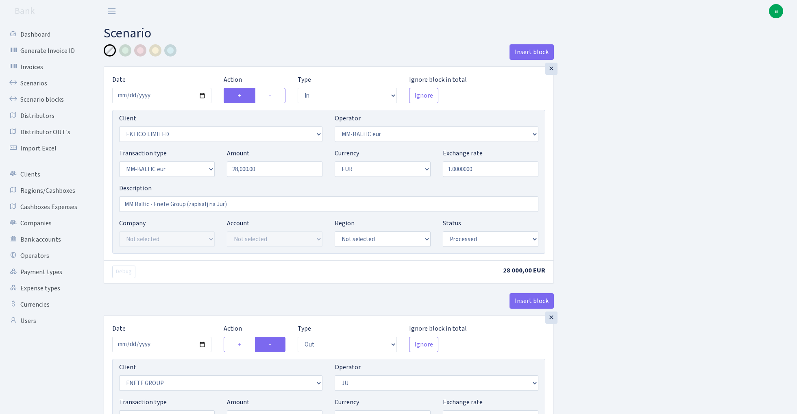
select select "processed"
select select "out"
select select "2271"
select select "121"
select select "1"
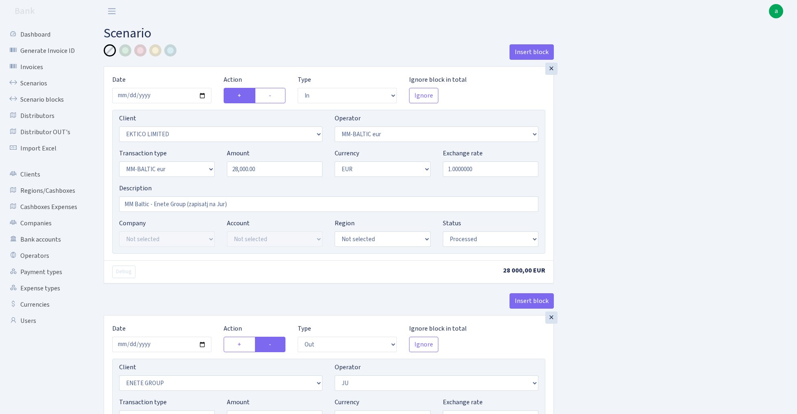
select select "processed"
click at [126, 50] on div at bounding box center [125, 50] width 12 height 12
click at [249, 204] on input "MM Baltic - Enete Group (zapisatj na Jur)" at bounding box center [328, 203] width 419 height 15
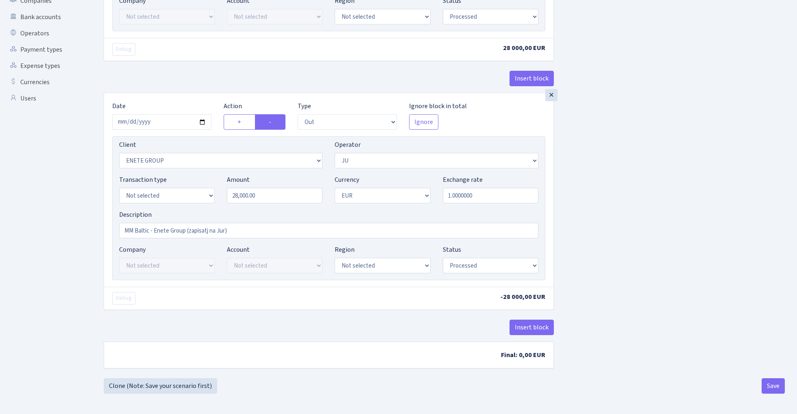
scroll to position [225, 0]
type input "MM Baltic - Enete Group (zapisatj na Jur energy"
click at [772, 382] on button "Save" at bounding box center [773, 385] width 23 height 15
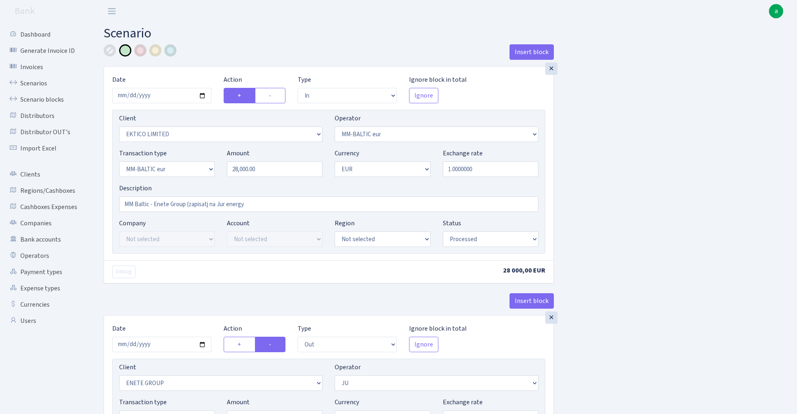
select select "in"
select select "3093"
select select "458"
select select "16"
select select "1"
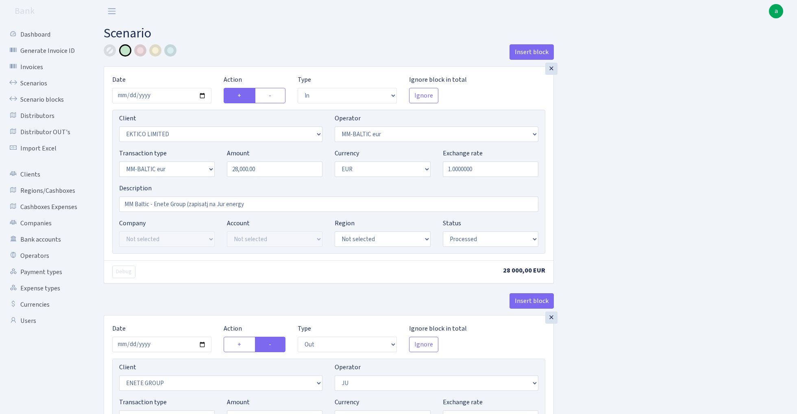
select select "processed"
select select "out"
select select "2271"
select select "121"
select select "1"
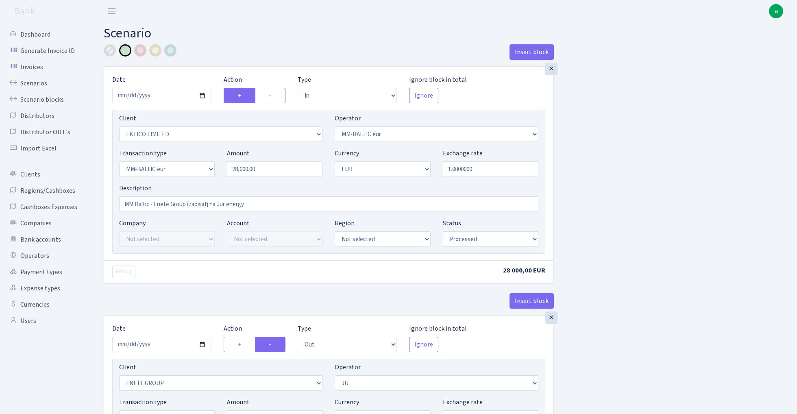
select select "processed"
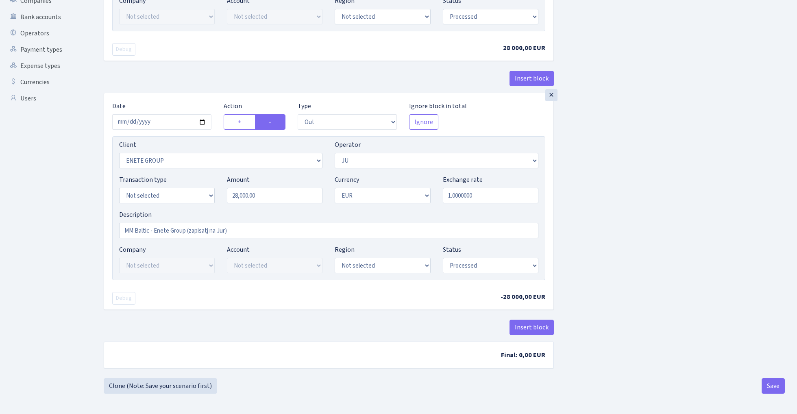
scroll to position [225, 0]
click at [774, 381] on button "Save" at bounding box center [773, 385] width 23 height 15
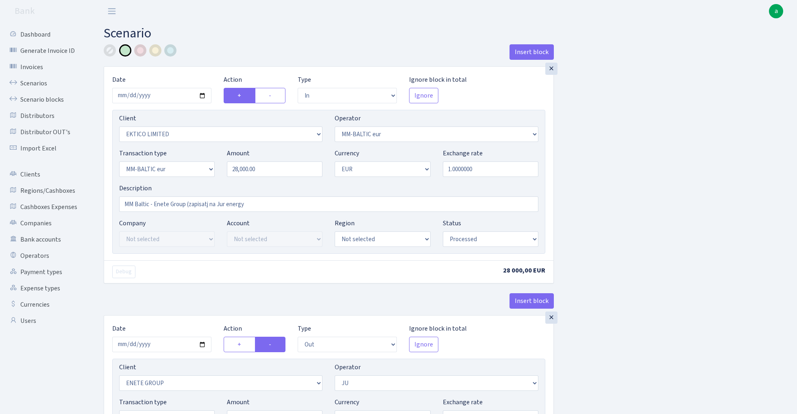
select select "in"
select select "3093"
select select "458"
select select "16"
select select "1"
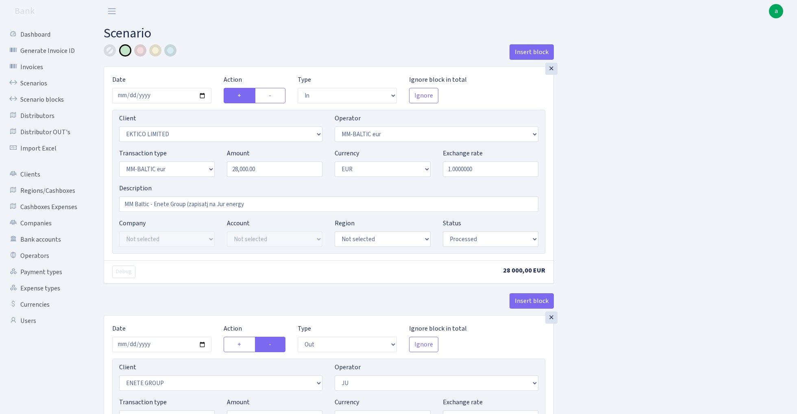
select select "processed"
select select "out"
select select "2271"
select select "121"
select select "1"
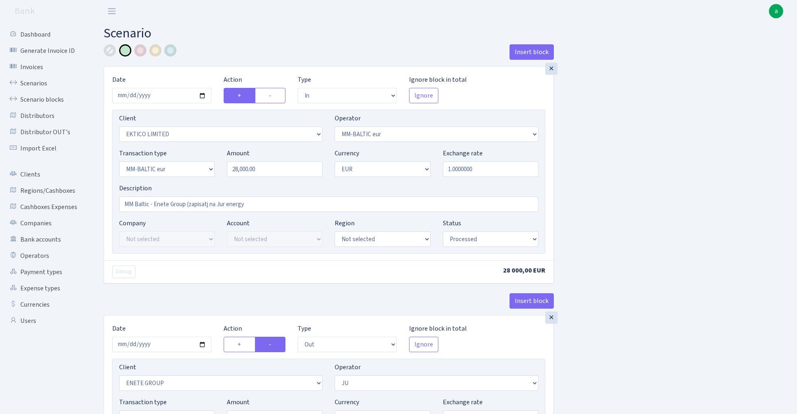
select select "processed"
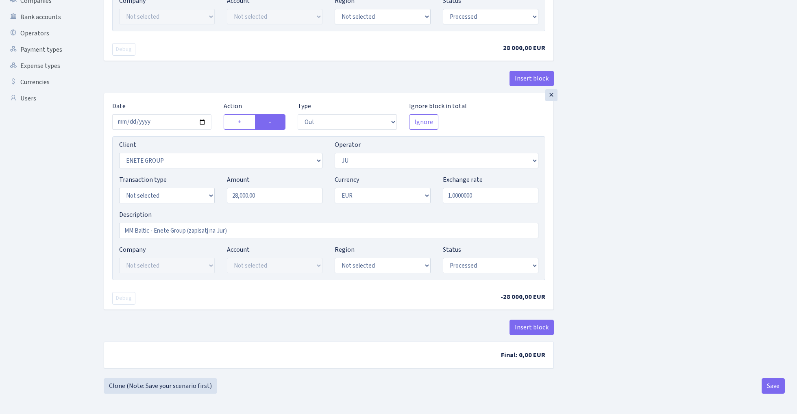
scroll to position [225, 0]
select select "11"
click at [774, 386] on button "Save" at bounding box center [773, 385] width 23 height 15
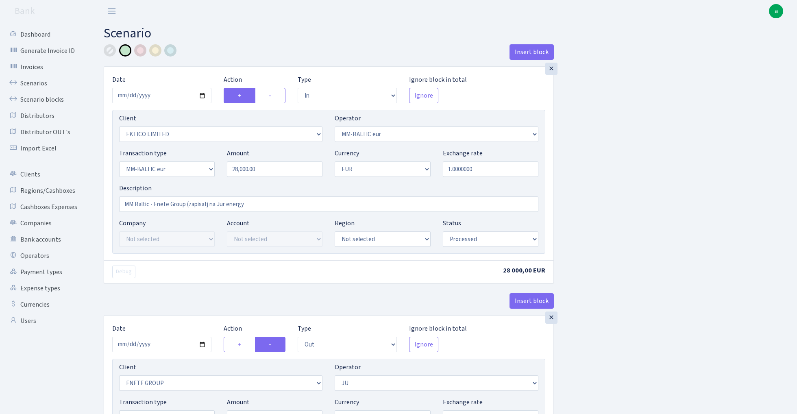
select select "in"
select select "3093"
select select "458"
select select "16"
select select "1"
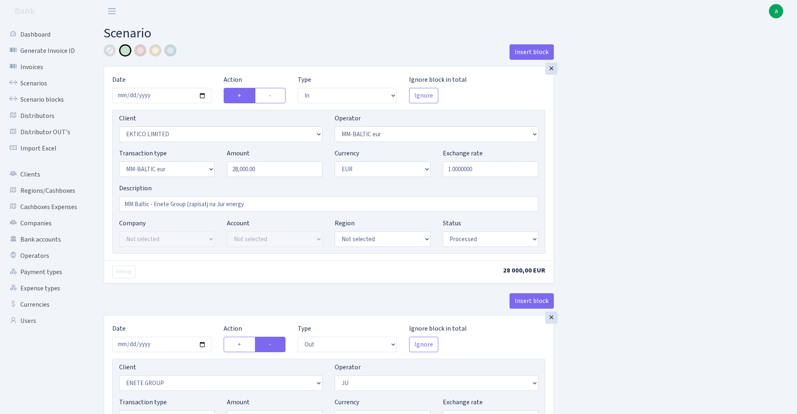
select select "processed"
select select "out"
select select "2271"
select select "121"
select select "11"
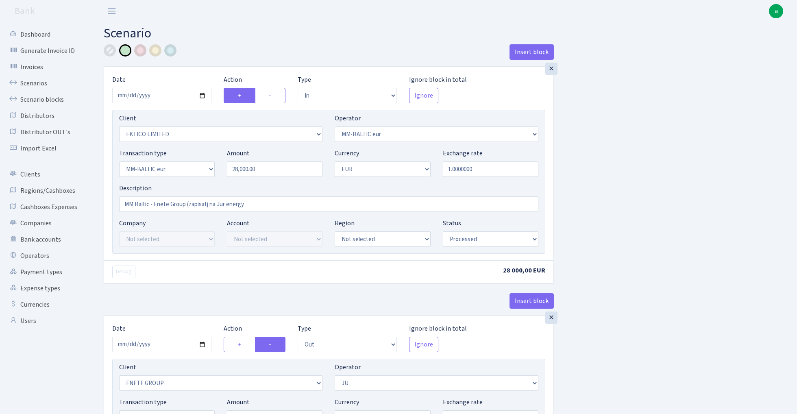
select select "1"
select select "processed"
click at [30, 81] on link "Scenarios" at bounding box center [44, 83] width 81 height 16
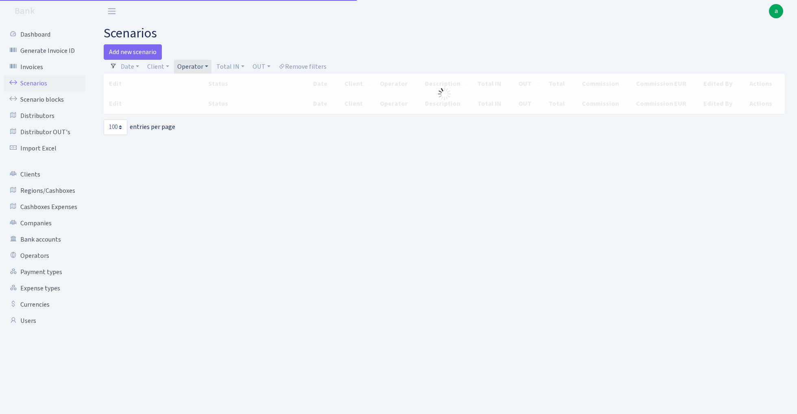
select select "100"
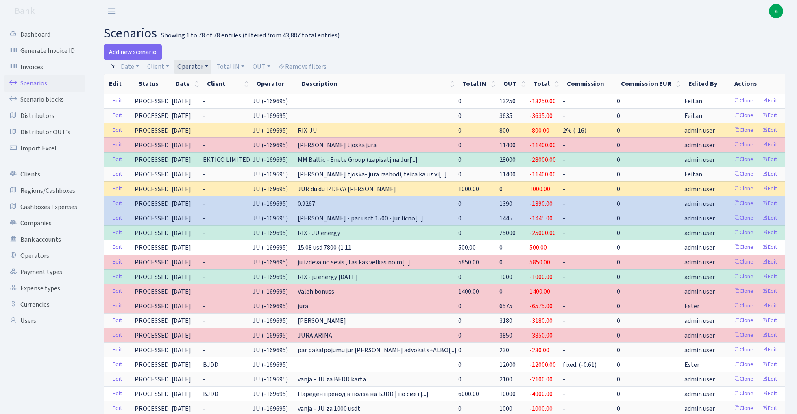
click at [202, 64] on link "Operator" at bounding box center [192, 67] width 37 height 14
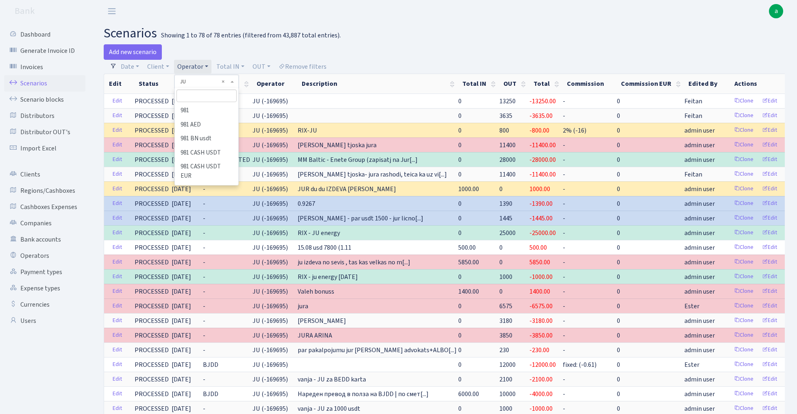
scroll to position [2334, 0]
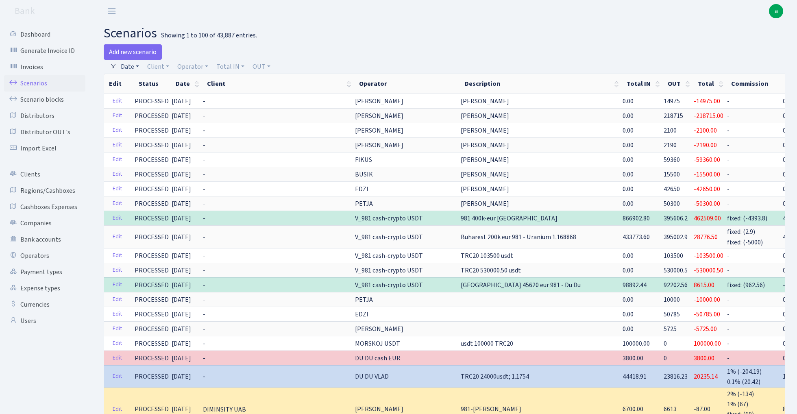
click at [135, 66] on link "Date" at bounding box center [130, 67] width 25 height 14
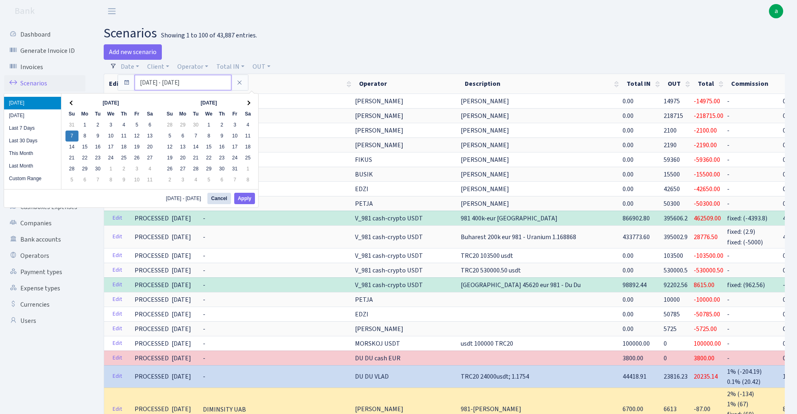
click at [152, 82] on input "07.09.2025 - 07.09.2025" at bounding box center [183, 82] width 97 height 15
click at [72, 102] on span at bounding box center [72, 103] width 4 height 4
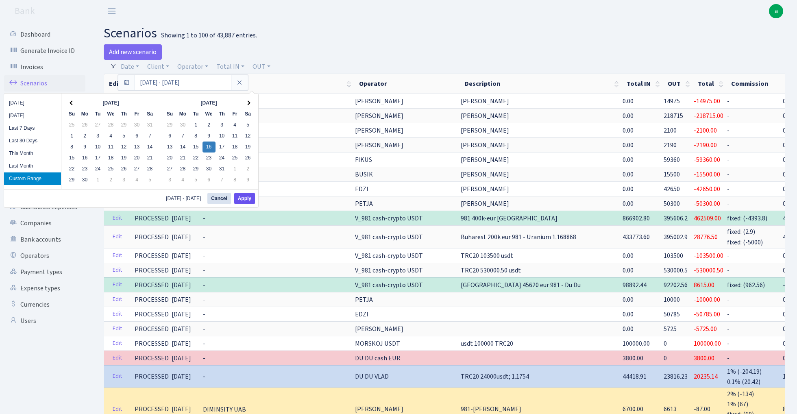
click at [247, 199] on button "Apply" at bounding box center [244, 198] width 21 height 11
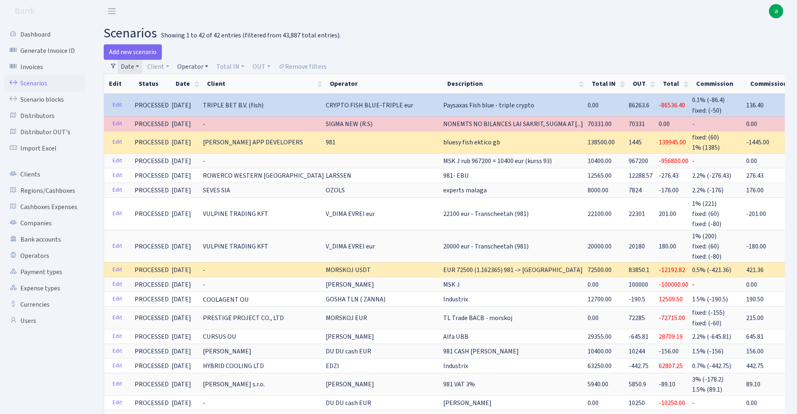
click at [197, 63] on link "Operator" at bounding box center [192, 67] width 37 height 14
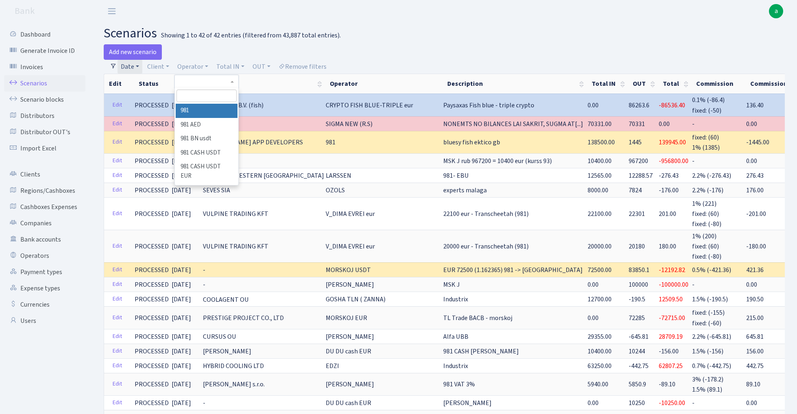
click at [207, 94] on input "search" at bounding box center [207, 96] width 60 height 13
type input "jur"
click at [216, 127] on li "[PERSON_NAME]" at bounding box center [206, 134] width 61 height 14
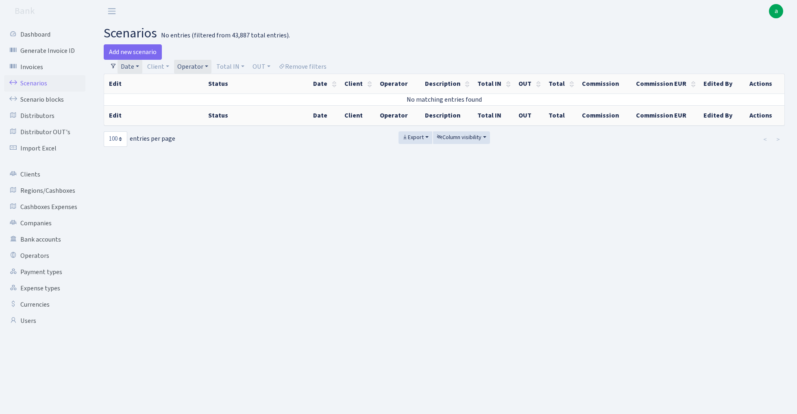
click at [135, 66] on link "Date" at bounding box center [130, 67] width 25 height 14
click at [243, 82] on link at bounding box center [239, 82] width 17 height 15
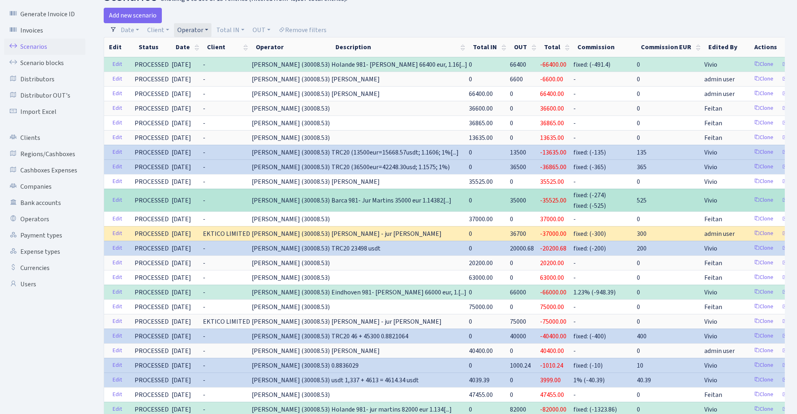
scroll to position [35, 0]
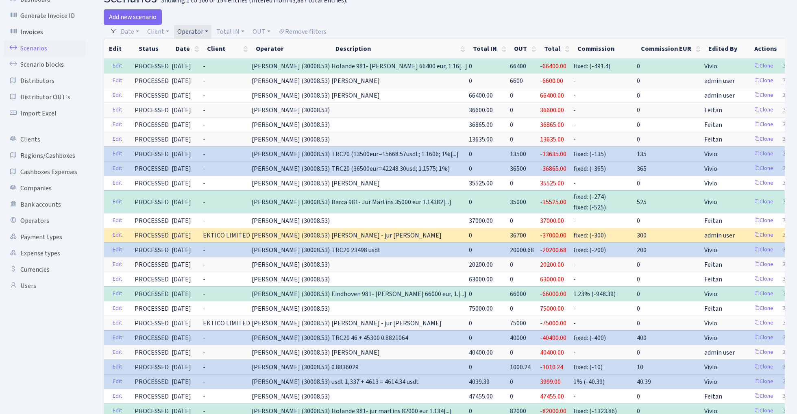
click at [199, 28] on link "Operator" at bounding box center [192, 32] width 37 height 14
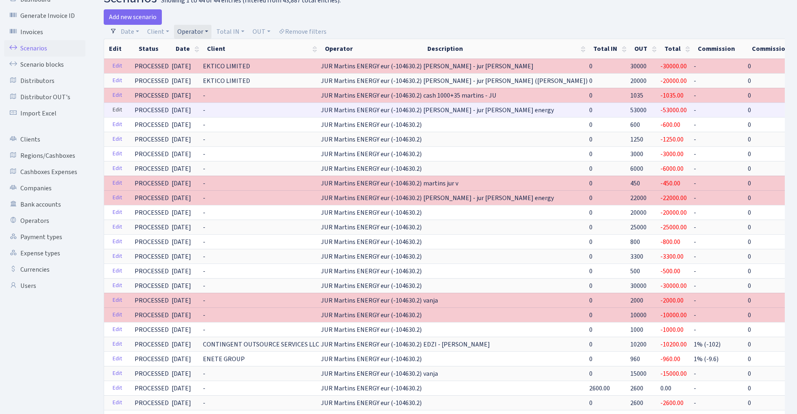
click at [119, 109] on link "Edit" at bounding box center [117, 110] width 17 height 13
click at [199, 31] on link "Operator" at bounding box center [192, 32] width 37 height 14
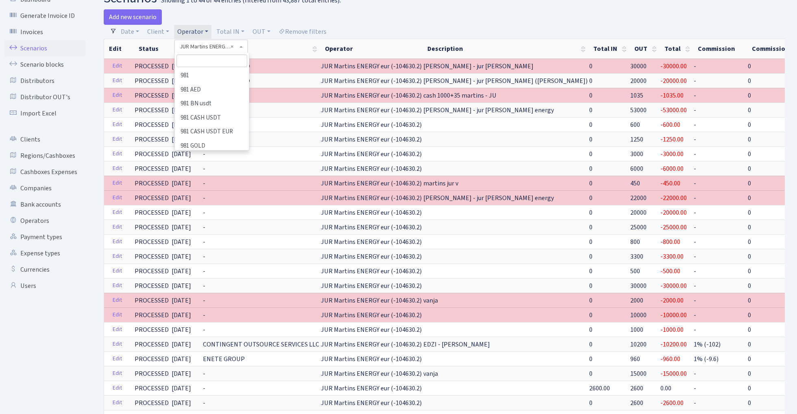
scroll to position [2311, 0]
click at [217, 262] on li "[PERSON_NAME]" at bounding box center [212, 269] width 72 height 14
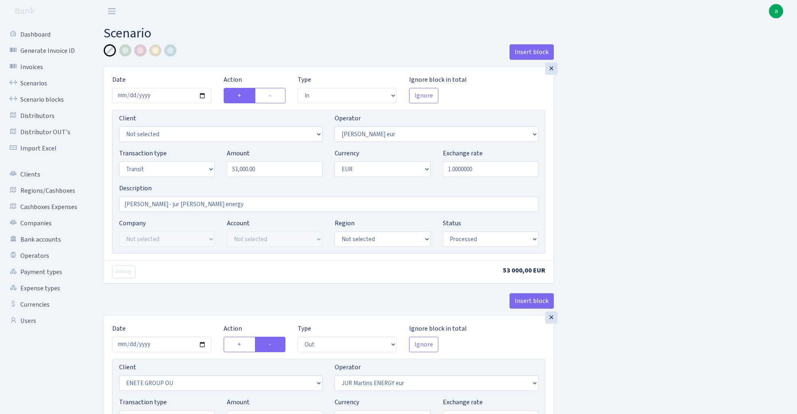
select select "in"
select select "406"
select select "5"
select select "1"
select select "processed"
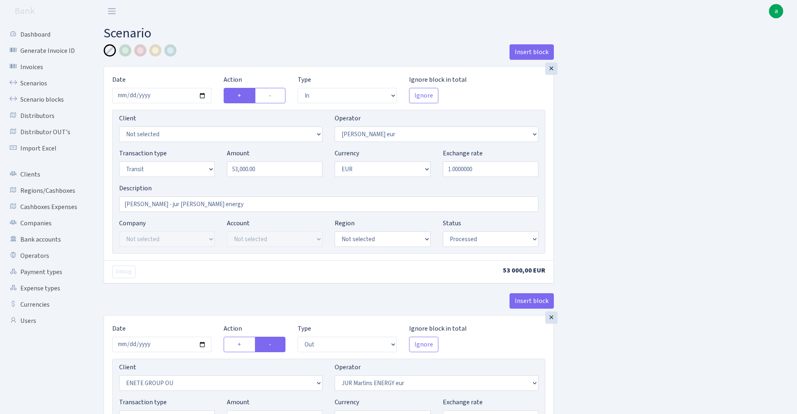
select select "out"
select select "2380"
select select "379"
select select "5"
select select "1"
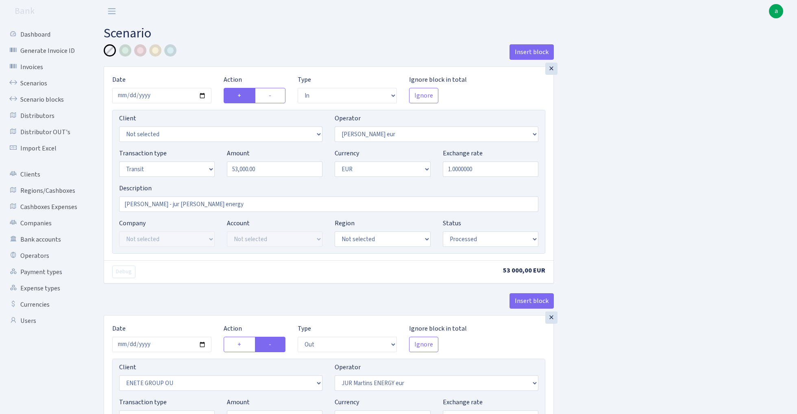
select select "processed"
